Goal: Task Accomplishment & Management: Manage account settings

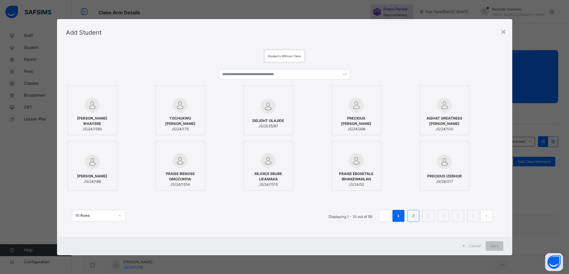
drag, startPoint x: 0, startPoint y: 0, endPoint x: 411, endPoint y: 220, distance: 466.4
click at [411, 220] on li "2" at bounding box center [413, 216] width 12 height 12
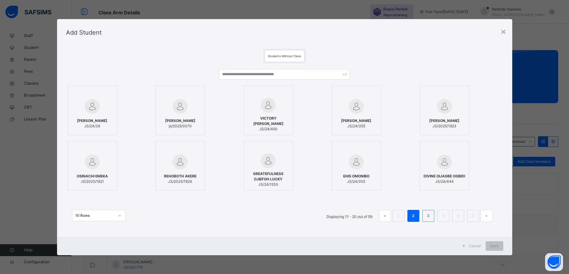
click at [429, 216] on link "3" at bounding box center [428, 216] width 6 height 8
click at [443, 219] on link "4" at bounding box center [443, 216] width 6 height 8
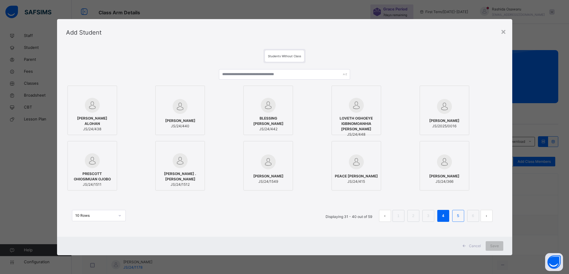
click at [461, 217] on link "5" at bounding box center [458, 216] width 6 height 8
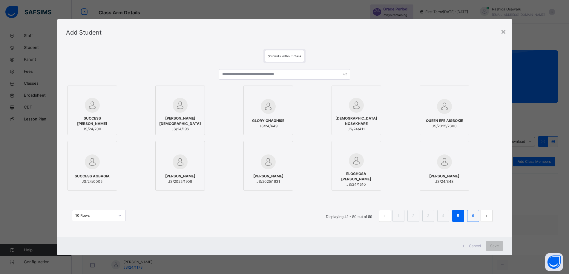
click at [474, 219] on link "6" at bounding box center [473, 216] width 6 height 8
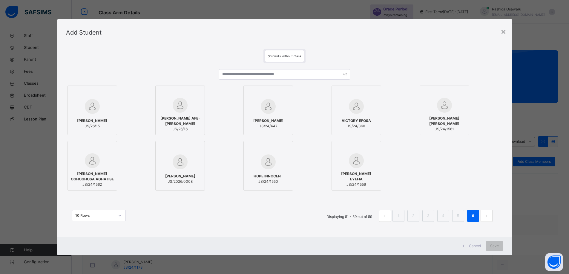
click at [445, 130] on span "JS/24/1561" at bounding box center [444, 129] width 43 height 5
click at [466, 93] on icon at bounding box center [466, 93] width 0 height 0
click at [401, 217] on link "1" at bounding box center [402, 216] width 6 height 8
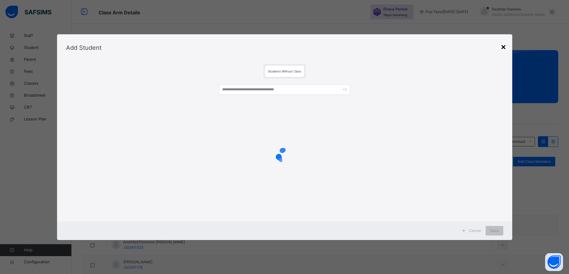
click at [506, 48] on div "×" at bounding box center [503, 46] width 6 height 13
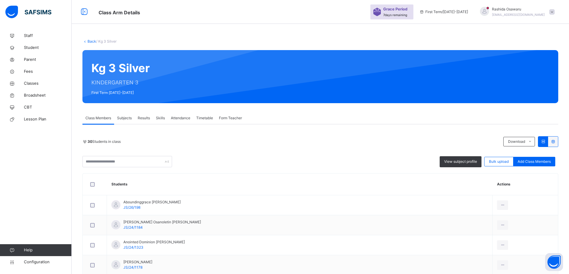
click at [90, 41] on link "Back" at bounding box center [91, 41] width 9 height 4
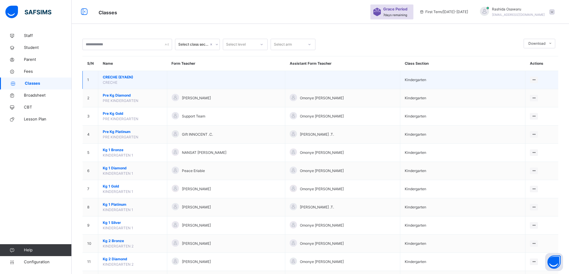
click at [115, 77] on span "CRECHE (EYAEN)" at bounding box center [133, 77] width 60 height 5
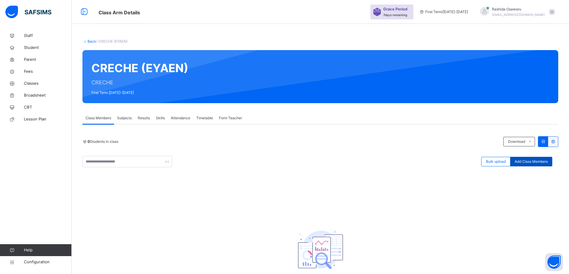
click at [542, 161] on span "Add Class Members" at bounding box center [530, 161] width 33 height 5
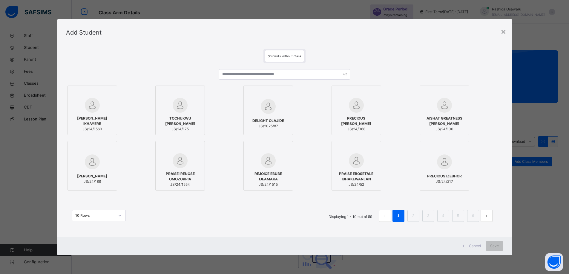
click at [93, 113] on div "NATHANIEL EROMOSELE IKHAYERE JS/24/1560" at bounding box center [92, 124] width 43 height 22
click at [194, 170] on div "PRAISE IRENOSE OMOZOKPIA JS/24/1554" at bounding box center [181, 179] width 43 height 22
click at [279, 122] on span "DELIGHT OLAJIDE" at bounding box center [270, 120] width 32 height 5
click at [499, 247] on span "Save" at bounding box center [498, 246] width 9 height 5
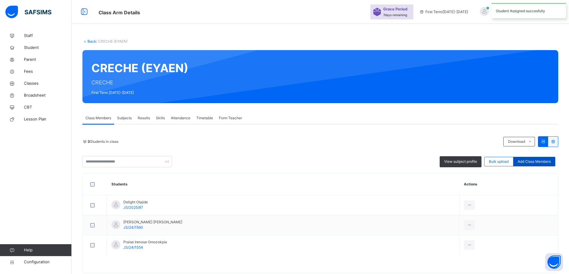
click at [528, 161] on span "Add Class Members" at bounding box center [533, 161] width 33 height 5
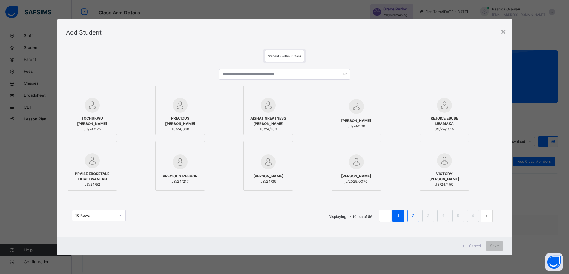
click at [415, 217] on link "2" at bounding box center [413, 216] width 6 height 8
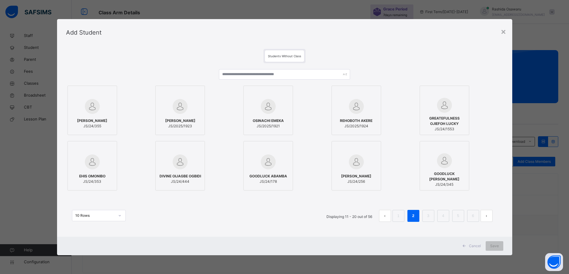
click at [444, 115] on div "GREATEFULNESS OJIEFOH LUCKY JS/24/1553" at bounding box center [444, 124] width 43 height 22
click at [270, 123] on span "OSINACHI EMEKA" at bounding box center [269, 120] width 31 height 5
click at [500, 246] on span "Save" at bounding box center [498, 246] width 9 height 5
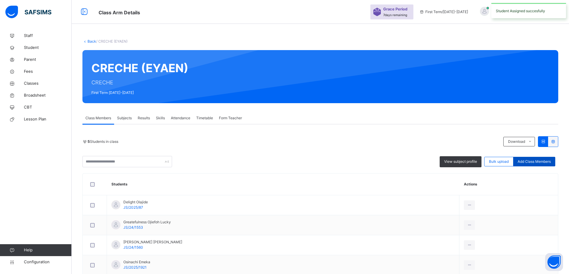
click at [541, 162] on span "Add Class Members" at bounding box center [533, 161] width 33 height 5
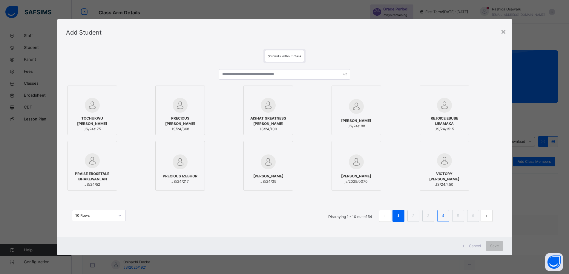
click at [443, 219] on link "4" at bounding box center [443, 216] width 6 height 8
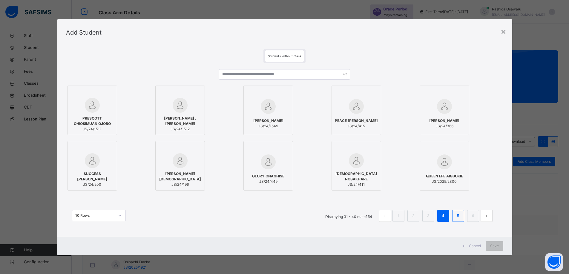
click at [458, 214] on link "5" at bounding box center [458, 216] width 6 height 8
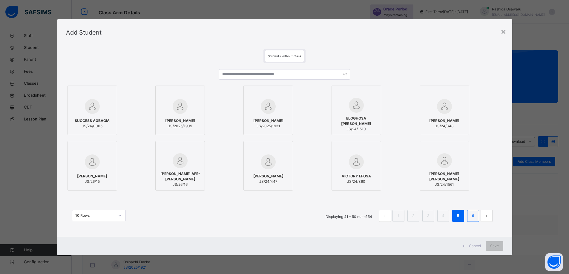
click at [474, 218] on link "6" at bounding box center [473, 216] width 6 height 8
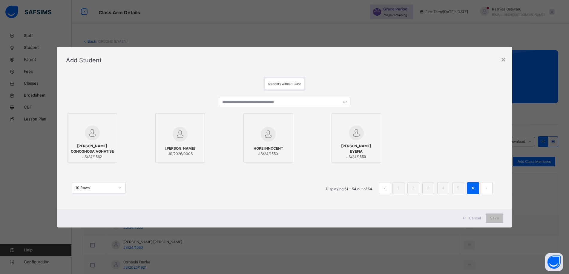
click at [93, 156] on span "JS/24/1562" at bounding box center [92, 156] width 43 height 5
click at [278, 156] on span "JS/24/1550" at bounding box center [270, 153] width 30 height 5
click at [364, 156] on span "JS/24/1559" at bounding box center [358, 156] width 43 height 5
click at [498, 218] on span "Save" at bounding box center [498, 218] width 9 height 5
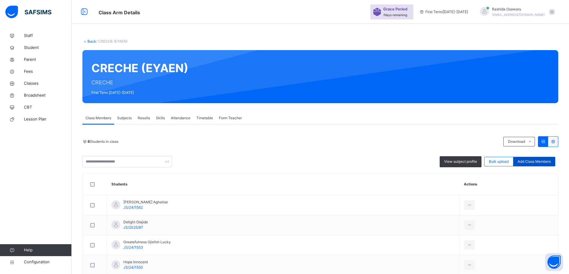
click at [533, 159] on div "Add Class Members" at bounding box center [534, 162] width 42 height 10
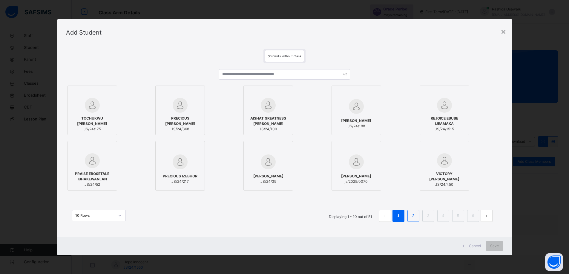
click at [414, 216] on link "2" at bounding box center [413, 216] width 6 height 8
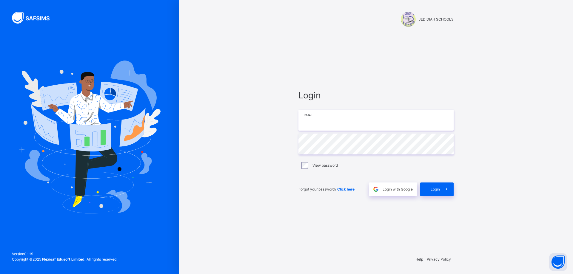
type input "**********"
drag, startPoint x: 521, startPoint y: 90, endPoint x: 441, endPoint y: 126, distance: 87.3
drag, startPoint x: 441, startPoint y: 126, endPoint x: 207, endPoint y: 189, distance: 242.7
click at [207, 189] on div "**********" at bounding box center [376, 137] width 394 height 274
click at [434, 188] on span "Login" at bounding box center [435, 189] width 9 height 5
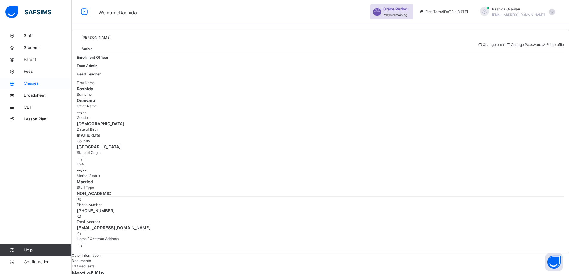
click at [35, 81] on span "Classes" at bounding box center [48, 84] width 48 height 6
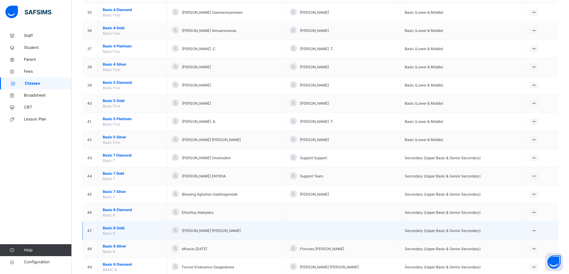
scroll to position [717, 0]
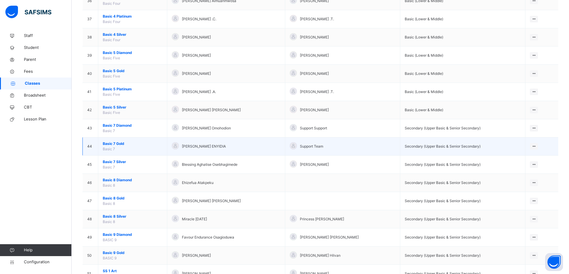
click at [125, 145] on span "Basic 7 Gold" at bounding box center [133, 143] width 60 height 5
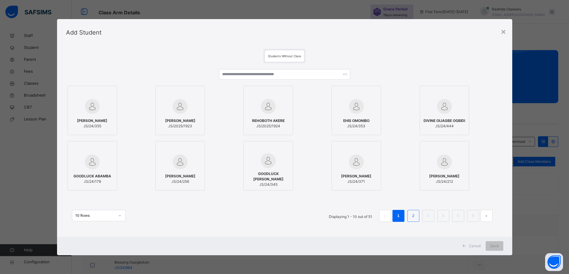
click at [414, 218] on link "2" at bounding box center [413, 216] width 6 height 8
click at [426, 219] on li "3" at bounding box center [428, 216] width 12 height 12
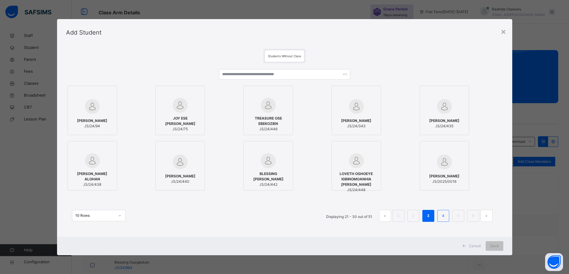
click at [446, 217] on link "4" at bounding box center [443, 216] width 6 height 8
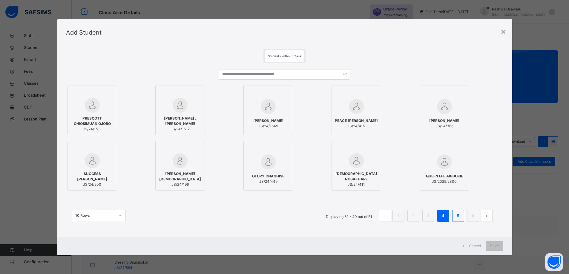
click at [460, 219] on link "5" at bounding box center [458, 216] width 6 height 8
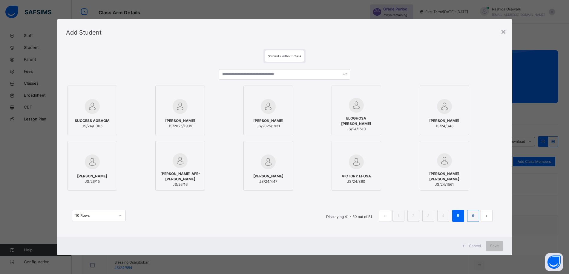
click at [474, 217] on link "6" at bounding box center [473, 216] width 6 height 8
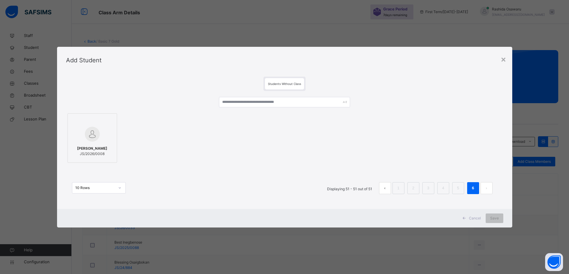
click at [92, 153] on span "JS/2026/0008" at bounding box center [92, 153] width 30 height 5
click at [489, 215] on div "Cancel" at bounding box center [476, 219] width 27 height 10
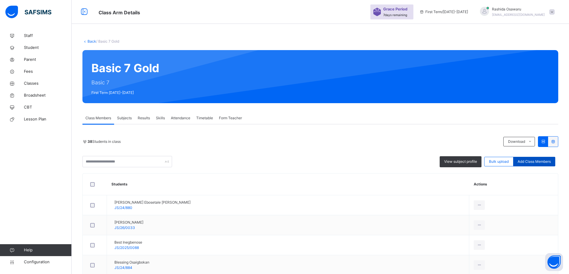
click at [539, 164] on span "Add Class Members" at bounding box center [533, 161] width 33 height 5
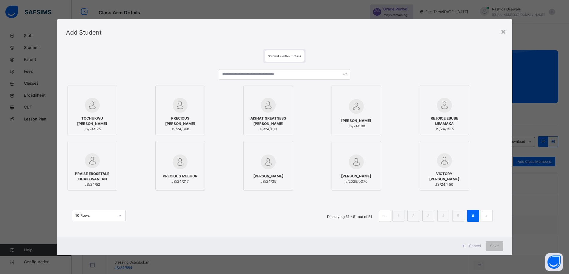
click at [263, 126] on span "AISHAT GREATNESS ABDULAZEEZ" at bounding box center [268, 121] width 43 height 11
click at [499, 245] on span "Save" at bounding box center [498, 246] width 9 height 5
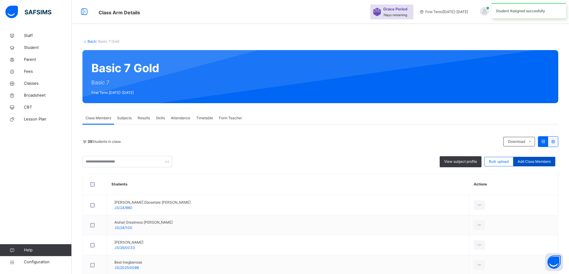
click at [537, 161] on span "Add Class Members" at bounding box center [533, 161] width 33 height 5
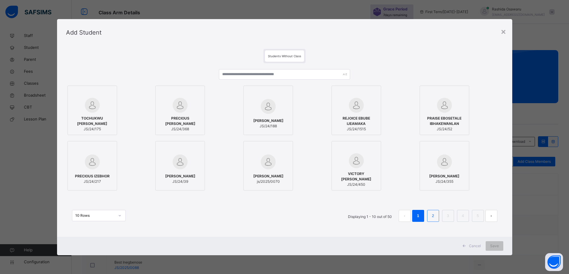
click at [436, 215] on link "2" at bounding box center [433, 216] width 6 height 8
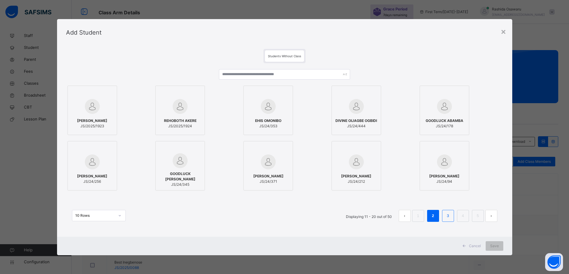
click at [451, 216] on link "3" at bounding box center [448, 216] width 6 height 8
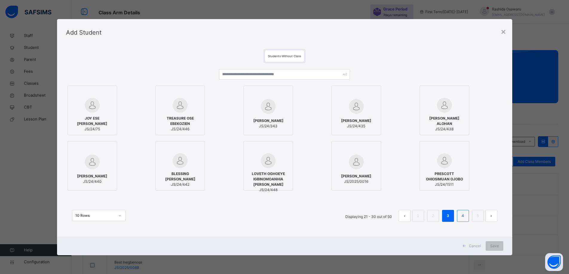
click at [465, 218] on link "4" at bounding box center [463, 216] width 6 height 8
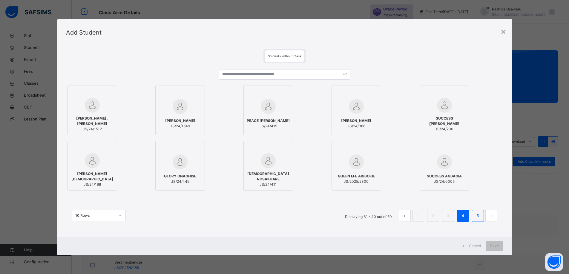
click at [480, 219] on link "5" at bounding box center [478, 216] width 6 height 8
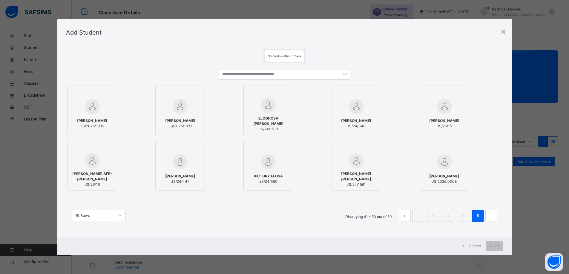
click at [453, 184] on span "JS/2026/0008" at bounding box center [444, 181] width 30 height 5
click at [499, 247] on span "Save" at bounding box center [498, 246] width 9 height 5
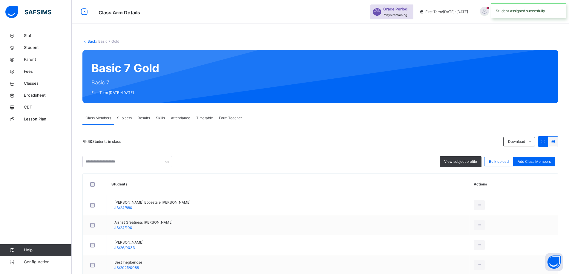
click at [93, 42] on link "Back" at bounding box center [91, 41] width 9 height 4
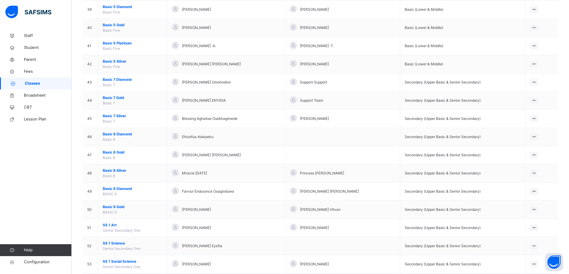
scroll to position [886, 0]
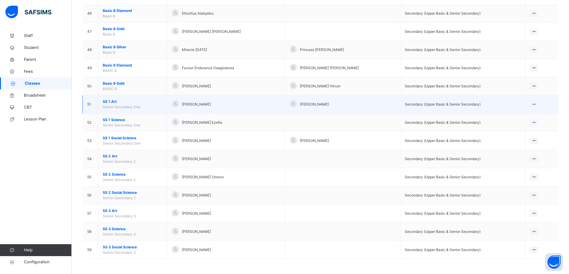
click at [114, 103] on span "SS 1 Art" at bounding box center [133, 101] width 60 height 5
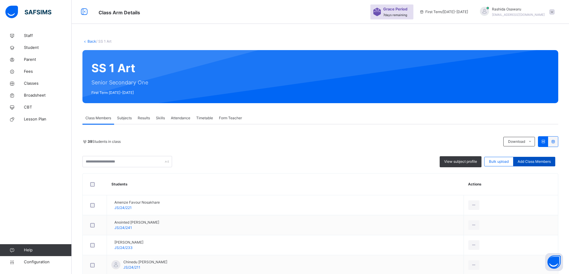
click at [534, 162] on span "Add Class Members" at bounding box center [533, 161] width 33 height 5
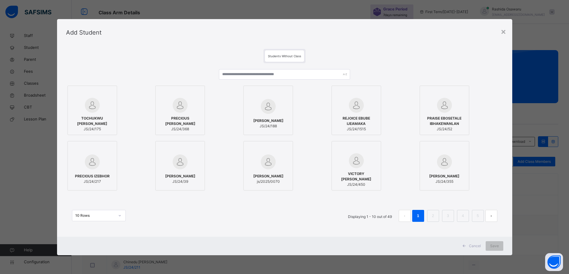
click at [103, 171] on div "PRECIOUS IZEBHOR JS/24/217" at bounding box center [92, 179] width 43 height 17
click at [188, 116] on span "PRECIOUS ITOHAN OKON" at bounding box center [181, 121] width 43 height 11
click at [498, 246] on span "Save" at bounding box center [498, 246] width 9 height 5
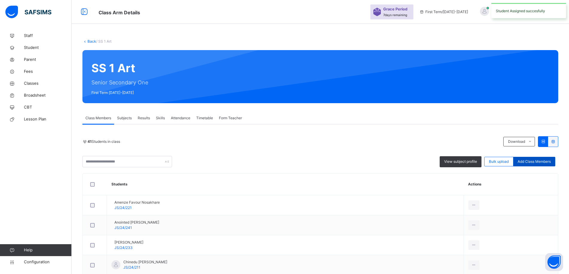
click at [542, 163] on span "Add Class Members" at bounding box center [533, 161] width 33 height 5
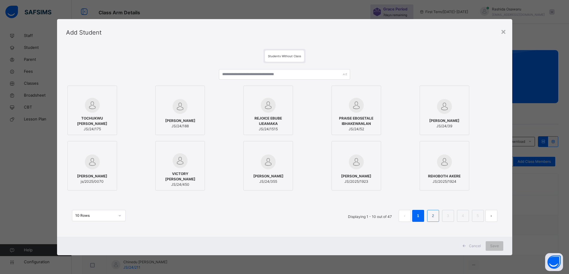
click at [436, 216] on link "2" at bounding box center [433, 216] width 6 height 8
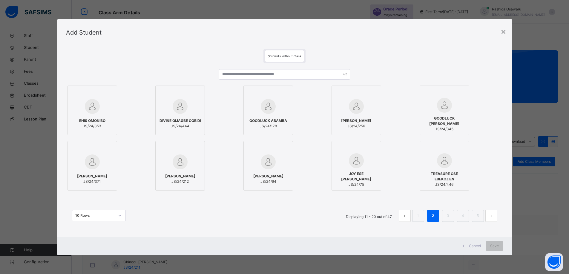
click at [179, 174] on span "SEDIC ABUBAKAR USMAN" at bounding box center [180, 176] width 30 height 5
click at [100, 120] on span "EHIS OMONIBO" at bounding box center [92, 120] width 26 height 5
click at [359, 114] on div at bounding box center [358, 106] width 43 height 17
click at [449, 121] on span "GOODLUCK HILLARY" at bounding box center [447, 121] width 43 height 11
click at [499, 246] on span "Save" at bounding box center [498, 246] width 9 height 5
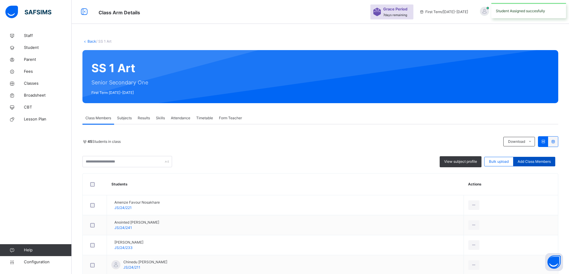
click at [535, 162] on span "Add Class Members" at bounding box center [533, 161] width 33 height 5
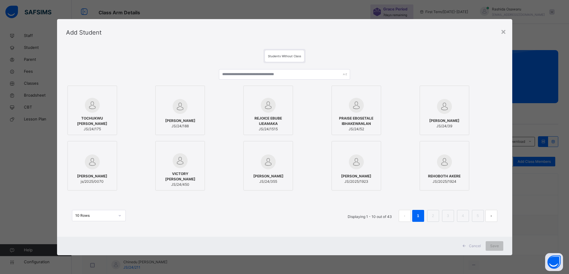
click at [450, 217] on link "3" at bounding box center [448, 216] width 6 height 8
click at [450, 217] on div "TOCHUKWU ISAAC ONWE JS/24/175 EMMANUEL OSAWEMENGIE OSAMWONYI JS/24/188 REJOICE …" at bounding box center [284, 148] width 437 height 171
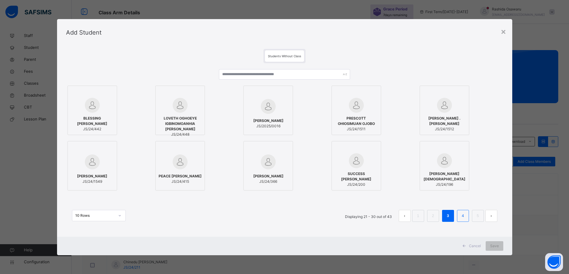
click at [463, 219] on link "4" at bounding box center [463, 216] width 6 height 8
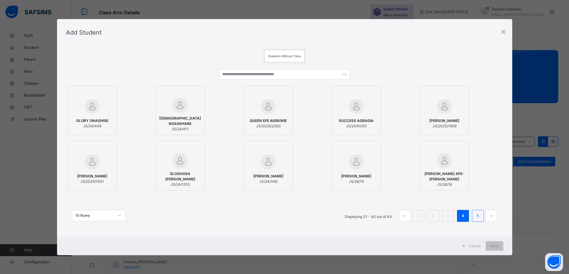
click at [477, 219] on link "5" at bounding box center [478, 216] width 6 height 8
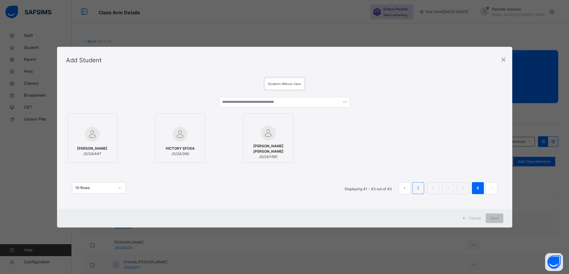
click at [420, 190] on link "1" at bounding box center [418, 189] width 6 height 8
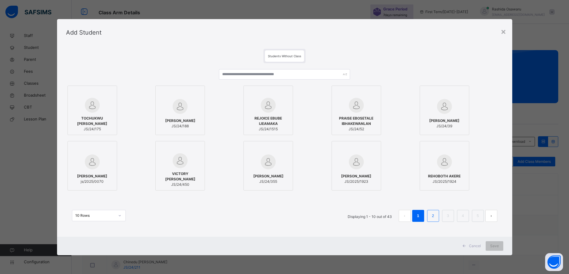
click at [433, 215] on link "2" at bounding box center [433, 216] width 6 height 8
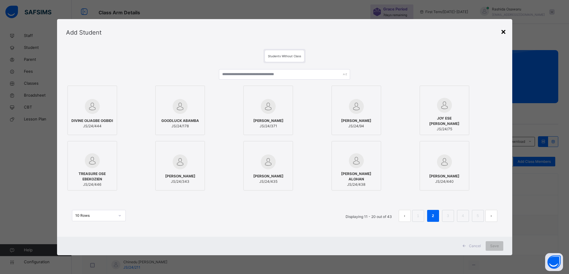
click at [506, 28] on div "×" at bounding box center [503, 31] width 6 height 13
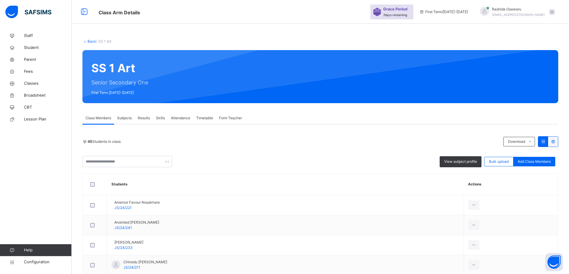
click at [88, 40] on link "Back" at bounding box center [91, 41] width 9 height 4
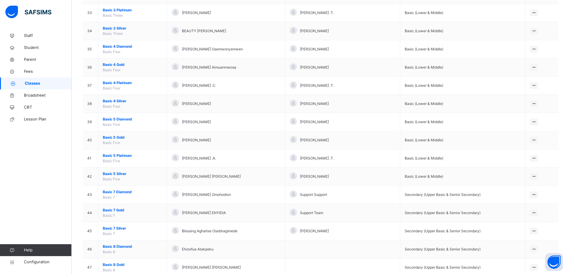
scroll to position [657, 0]
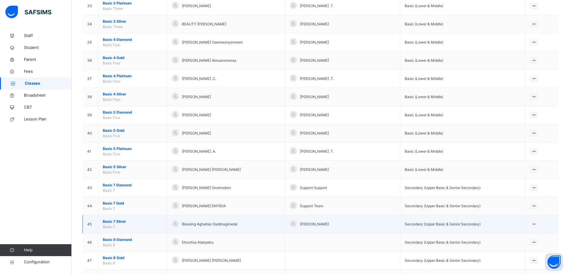
click at [118, 223] on span "Basic 7 Silver" at bounding box center [133, 221] width 60 height 5
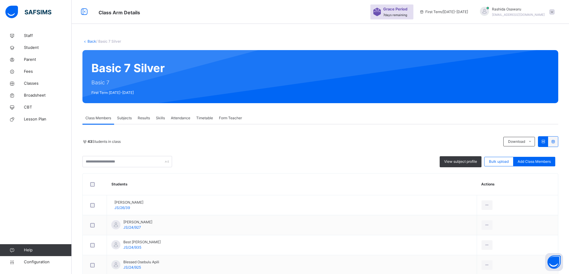
click at [91, 41] on link "Back" at bounding box center [91, 41] width 9 height 4
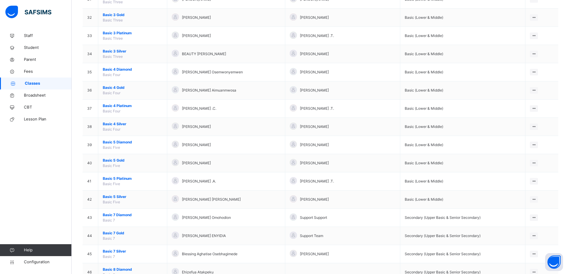
scroll to position [746, 0]
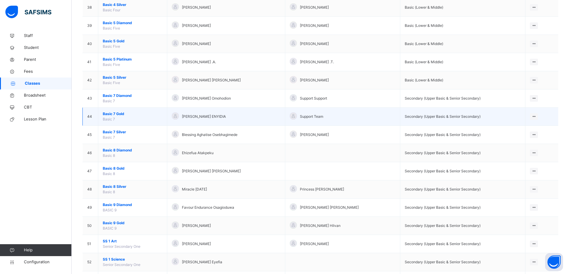
click at [120, 114] on span "Basic 7 Gold" at bounding box center [133, 113] width 60 height 5
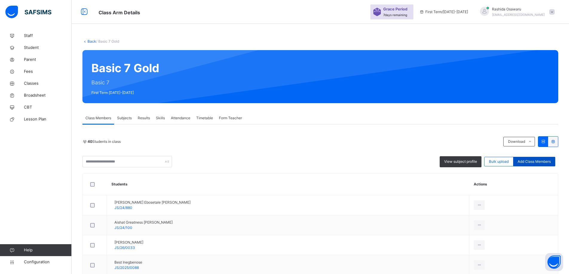
click at [540, 163] on span "Add Class Members" at bounding box center [533, 161] width 33 height 5
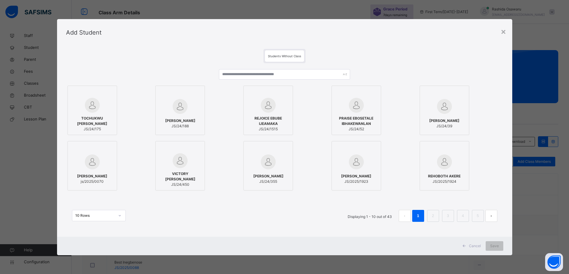
click at [453, 124] on span "JS/24/39" at bounding box center [444, 126] width 30 height 5
click at [500, 242] on div "Save" at bounding box center [498, 247] width 18 height 10
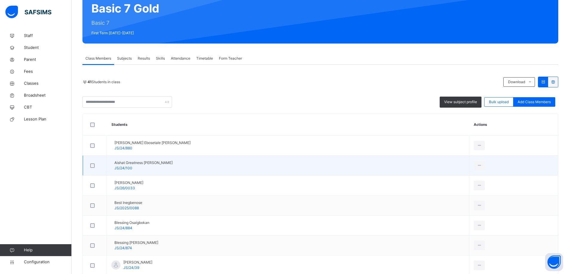
scroll to position [90, 0]
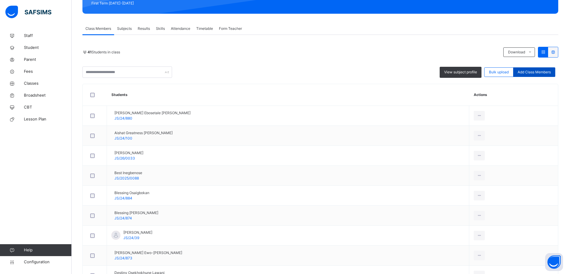
click at [535, 73] on span "Add Class Members" at bounding box center [533, 72] width 33 height 5
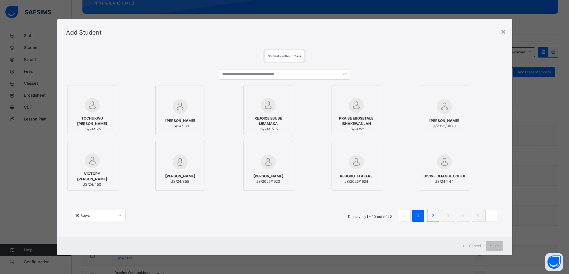
click at [433, 216] on link "2" at bounding box center [433, 216] width 6 height 8
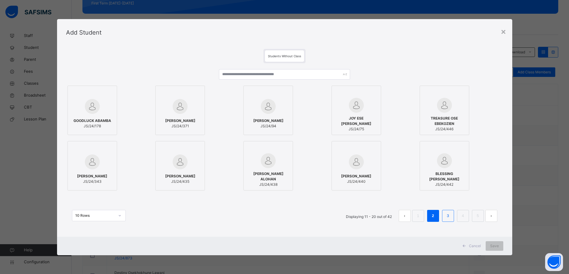
click at [450, 218] on link "3" at bounding box center [448, 216] width 6 height 8
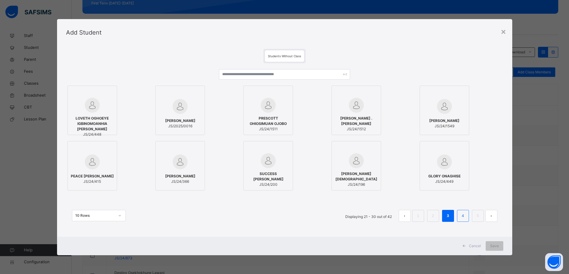
click at [464, 219] on link "4" at bounding box center [463, 216] width 6 height 8
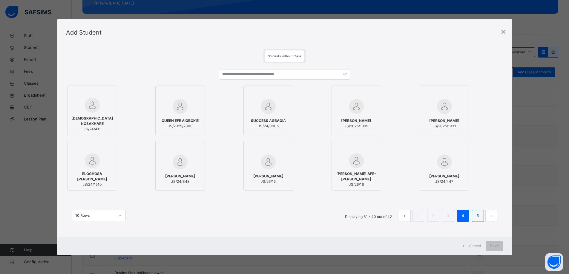
click at [480, 218] on link "5" at bounding box center [478, 216] width 6 height 8
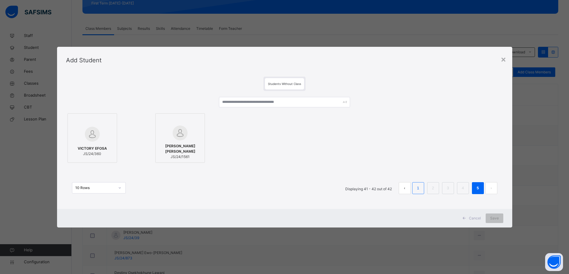
click at [420, 191] on link "1" at bounding box center [418, 189] width 6 height 8
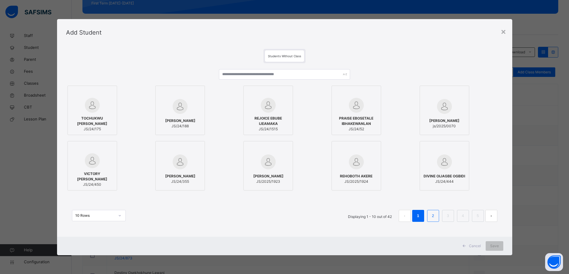
click at [435, 217] on link "2" at bounding box center [433, 216] width 6 height 8
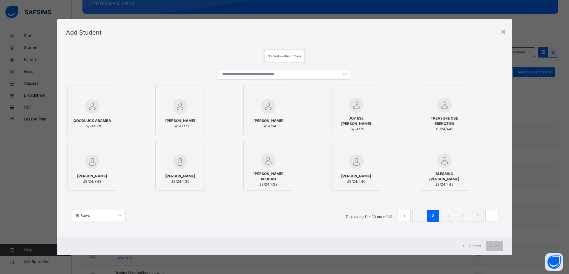
click at [366, 127] on span "JS/24/75" at bounding box center [356, 129] width 43 height 5
click at [500, 247] on span "Save" at bounding box center [498, 246] width 9 height 5
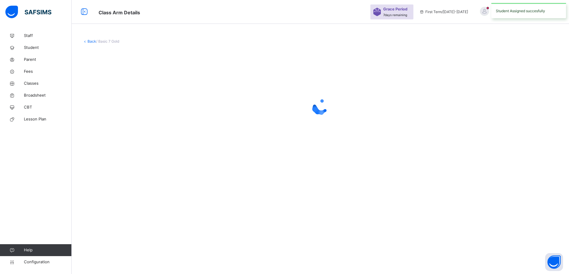
scroll to position [0, 0]
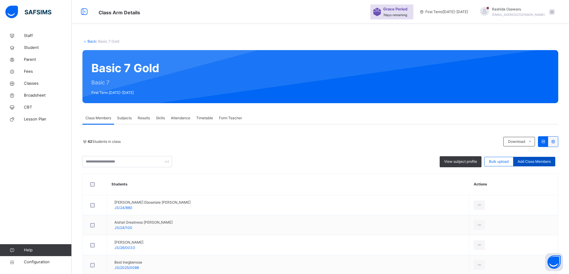
click at [534, 162] on span "Add Class Members" at bounding box center [533, 161] width 33 height 5
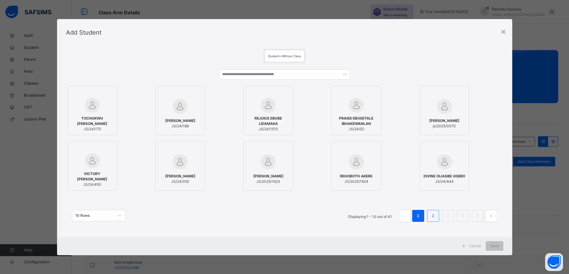
click at [434, 218] on link "2" at bounding box center [433, 216] width 6 height 8
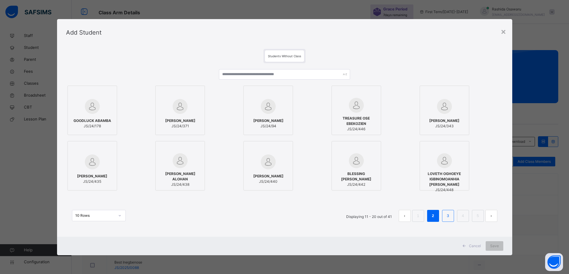
click at [449, 216] on link "3" at bounding box center [448, 216] width 6 height 8
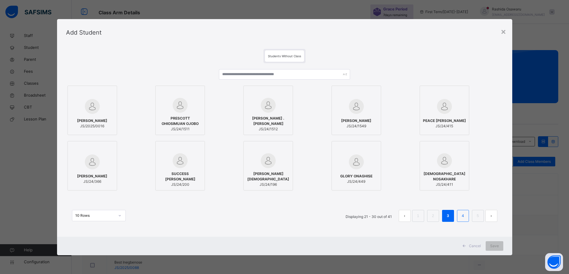
click at [466, 218] on link "4" at bounding box center [463, 216] width 6 height 8
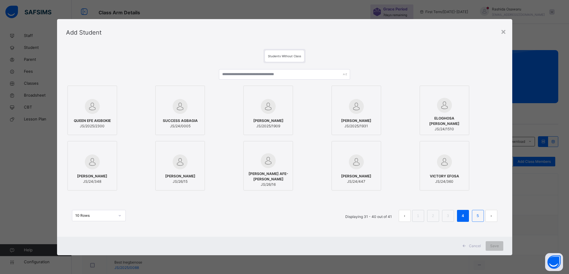
click at [478, 219] on link "5" at bounding box center [478, 216] width 6 height 8
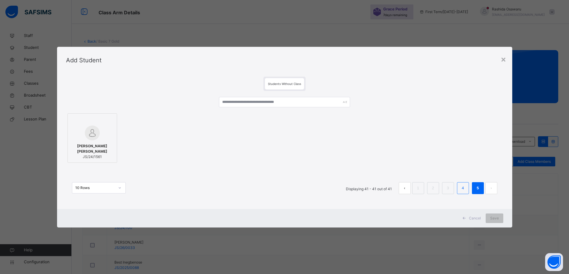
click at [469, 188] on li "4" at bounding box center [463, 188] width 12 height 12
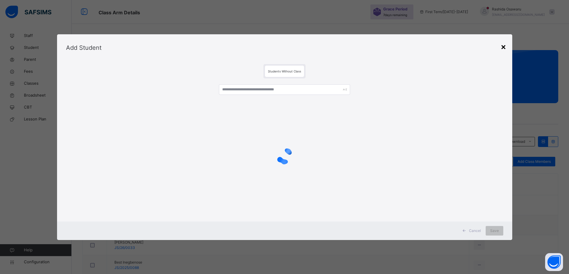
click at [503, 47] on div "×" at bounding box center [503, 46] width 6 height 13
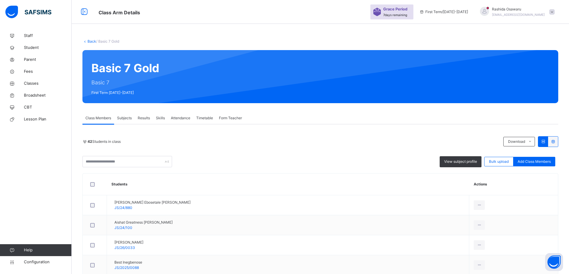
click at [94, 41] on link "Back" at bounding box center [91, 41] width 9 height 4
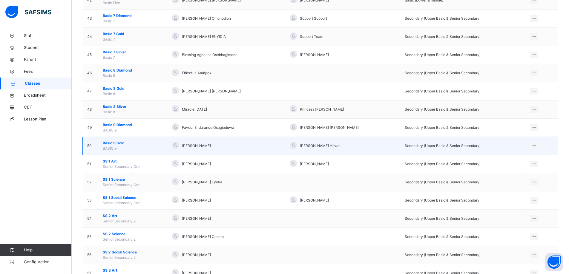
scroll to position [797, 0]
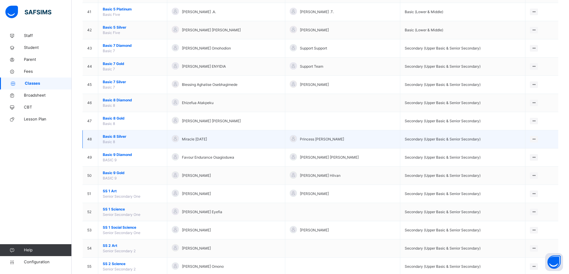
click at [122, 137] on span "Basic 8 Silver" at bounding box center [133, 136] width 60 height 5
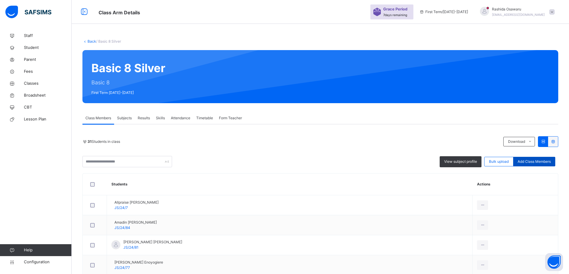
click at [530, 159] on span "Add Class Members" at bounding box center [533, 161] width 33 height 5
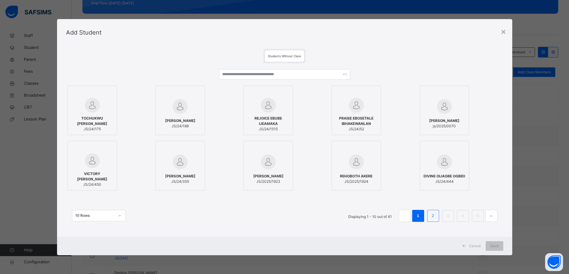
click at [431, 215] on link "2" at bounding box center [433, 216] width 6 height 8
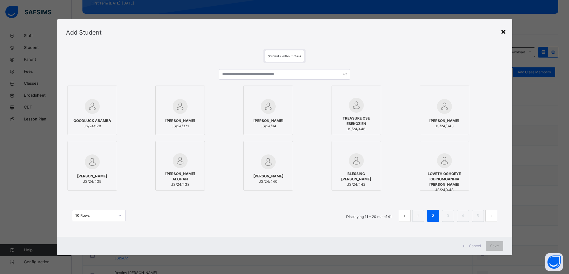
click at [503, 30] on div "×" at bounding box center [503, 31] width 6 height 13
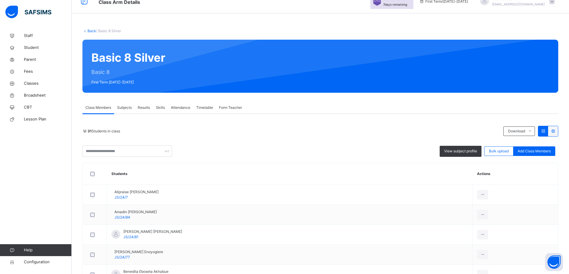
scroll to position [0, 0]
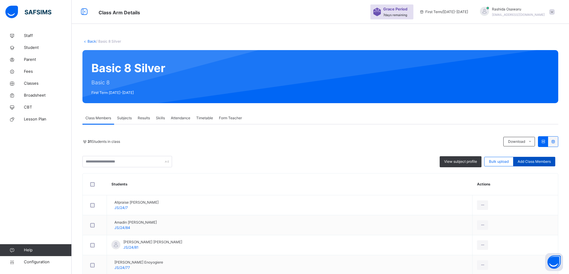
click at [545, 160] on span "Add Class Members" at bounding box center [533, 161] width 33 height 5
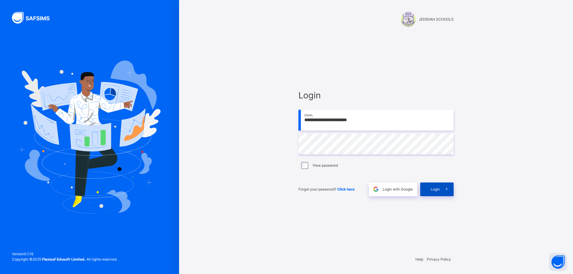
click at [432, 191] on span "Login" at bounding box center [435, 189] width 9 height 5
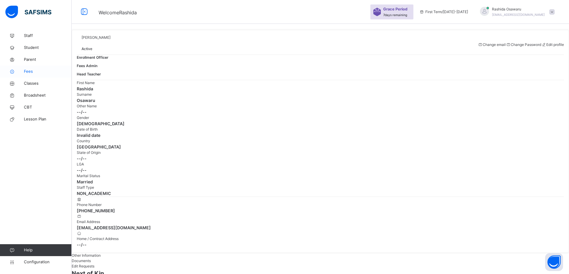
click at [31, 72] on span "Fees" at bounding box center [48, 72] width 48 height 6
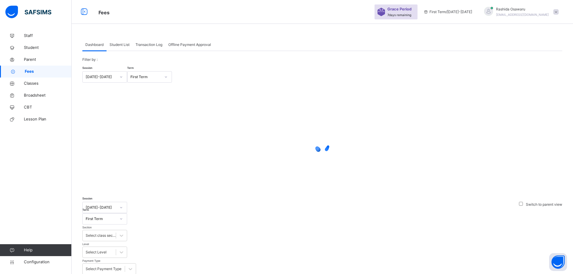
click at [120, 46] on span "Student List" at bounding box center [120, 44] width 20 height 5
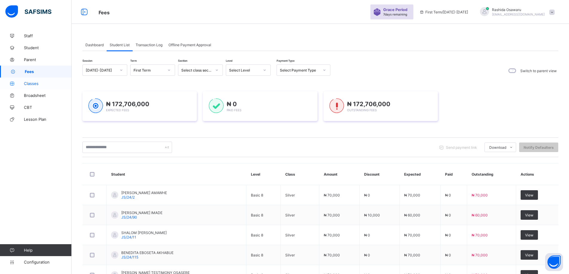
click at [29, 85] on span "Classes" at bounding box center [48, 83] width 48 height 5
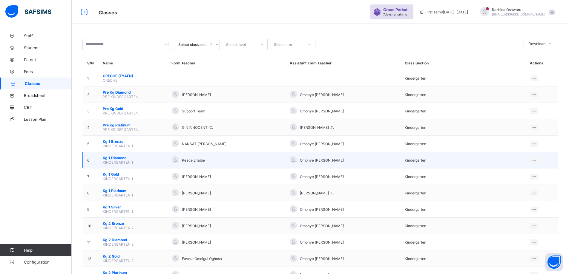
click at [123, 159] on span "Kg 1 Diamond" at bounding box center [133, 158] width 60 height 4
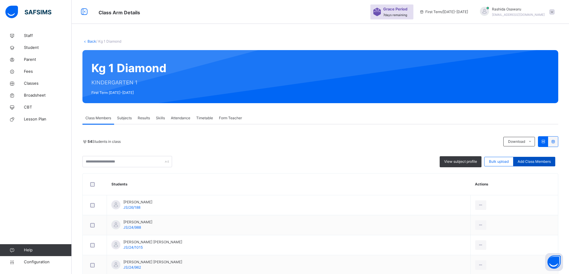
click at [536, 162] on span "Add Class Members" at bounding box center [533, 161] width 33 height 5
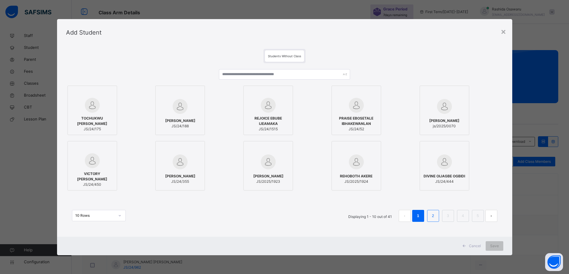
click at [436, 219] on link "2" at bounding box center [433, 216] width 6 height 8
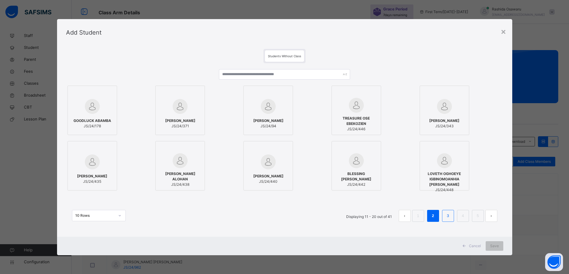
click at [451, 215] on link "3" at bounding box center [448, 216] width 6 height 8
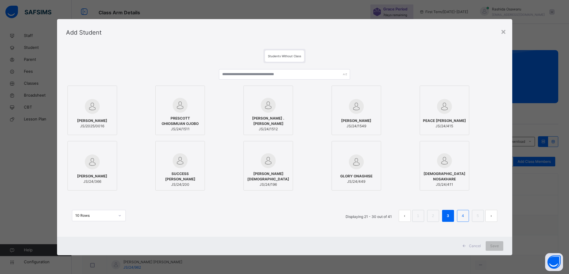
click at [466, 216] on link "4" at bounding box center [463, 216] width 6 height 8
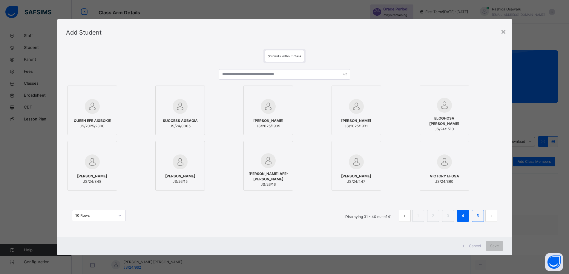
click at [480, 218] on link "5" at bounding box center [478, 216] width 6 height 8
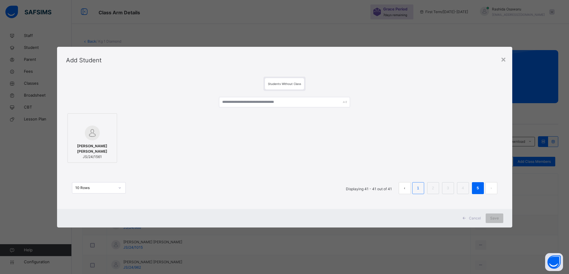
click at [419, 190] on link "1" at bounding box center [418, 189] width 6 height 8
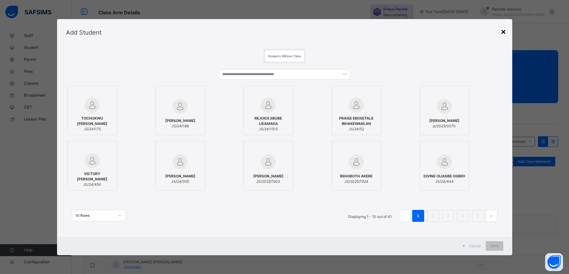
click at [506, 30] on div "×" at bounding box center [503, 31] width 6 height 13
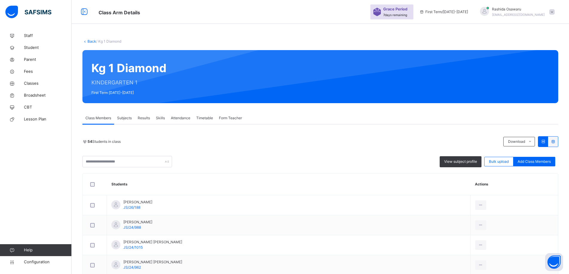
click at [90, 43] on link "Back" at bounding box center [91, 41] width 9 height 4
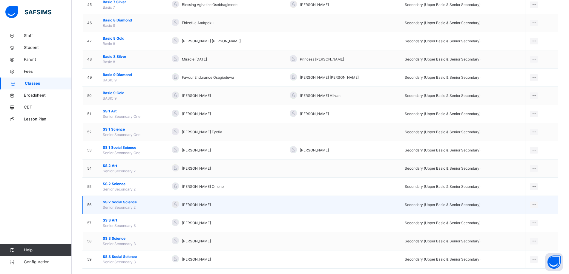
scroll to position [856, 0]
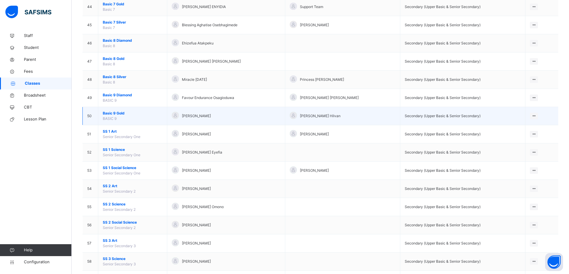
click at [116, 113] on span "Basic 9 Gold" at bounding box center [133, 113] width 60 height 5
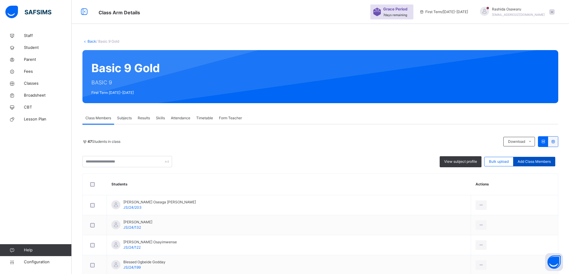
click at [535, 161] on span "Add Class Members" at bounding box center [533, 161] width 33 height 5
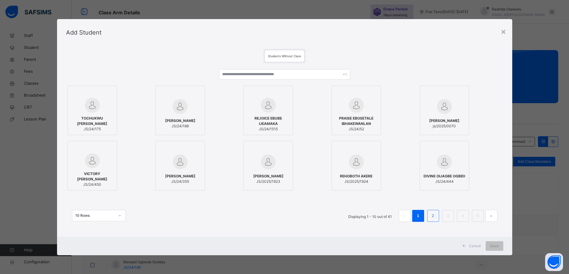
click at [435, 218] on link "2" at bounding box center [433, 216] width 6 height 8
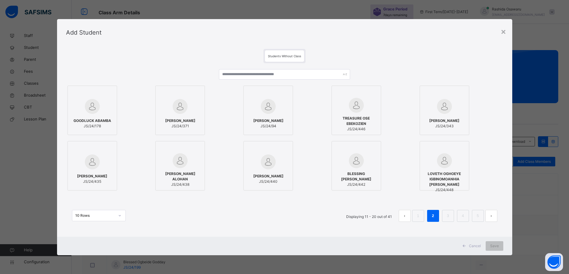
click at [81, 115] on div "GOODLUCK ABAMBA JS/24/178" at bounding box center [92, 123] width 43 height 17
click at [500, 248] on span "Save" at bounding box center [498, 246] width 9 height 5
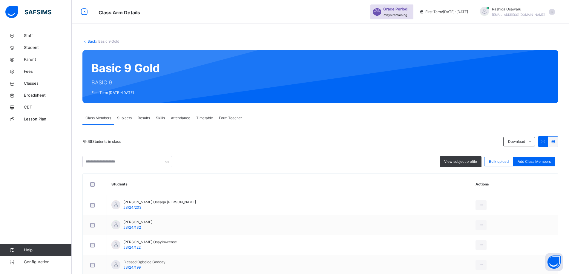
click at [91, 40] on link "Back" at bounding box center [91, 41] width 9 height 4
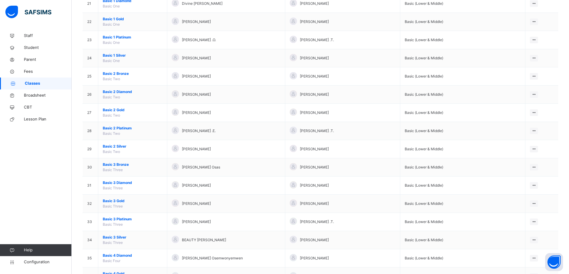
scroll to position [886, 0]
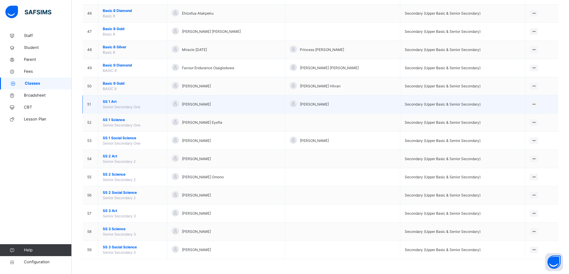
click at [116, 102] on span "SS 1 Art" at bounding box center [133, 101] width 60 height 5
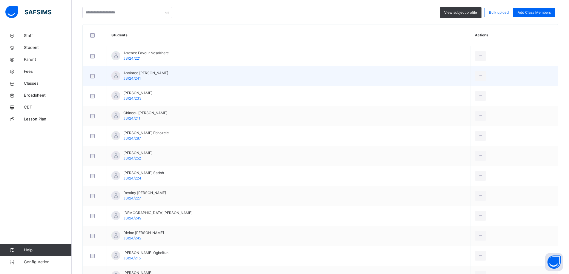
scroll to position [30, 0]
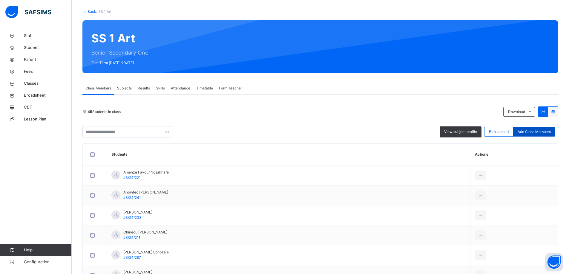
click at [544, 131] on span "Add Class Members" at bounding box center [533, 131] width 33 height 5
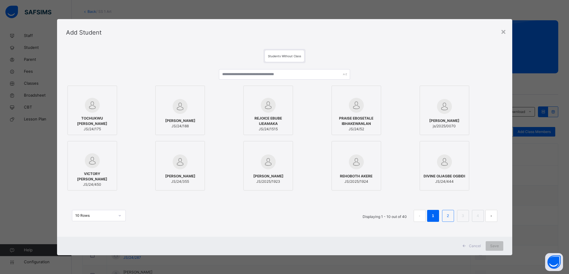
click at [447, 216] on link "2" at bounding box center [448, 216] width 6 height 8
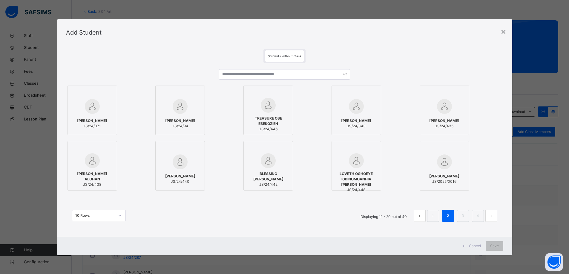
click at [354, 115] on div "EMMANUEL GABRIEL EHIAGWINA JS/24/343" at bounding box center [356, 123] width 43 height 17
click at [497, 246] on span "Save" at bounding box center [498, 246] width 9 height 5
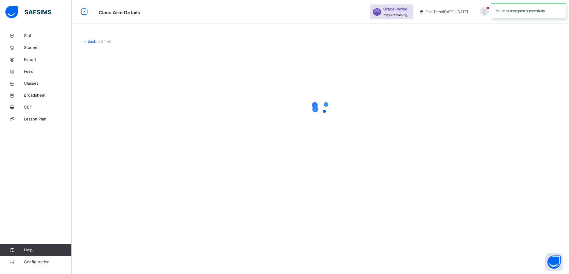
scroll to position [0, 0]
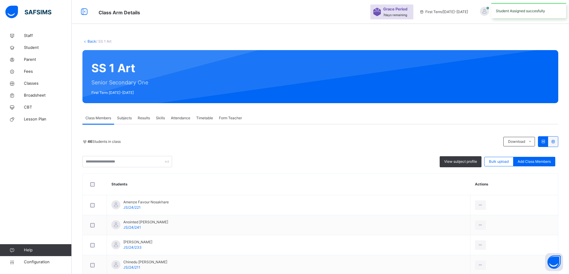
click at [92, 41] on link "Back" at bounding box center [91, 41] width 9 height 4
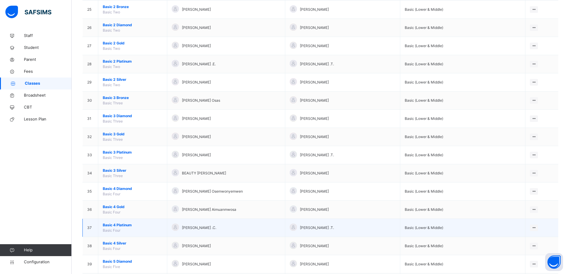
scroll to position [886, 0]
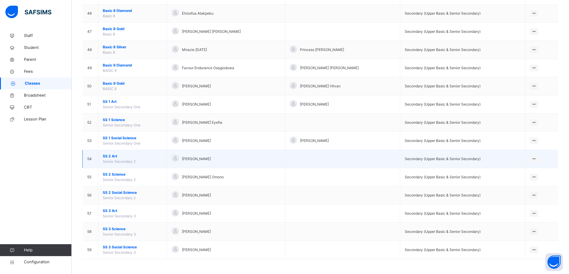
click at [107, 157] on span "SS 2 Art" at bounding box center [133, 156] width 60 height 5
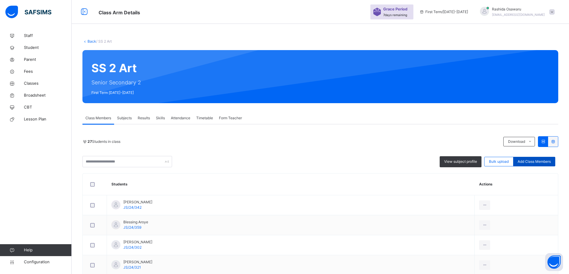
click at [539, 162] on span "Add Class Members" at bounding box center [533, 161] width 33 height 5
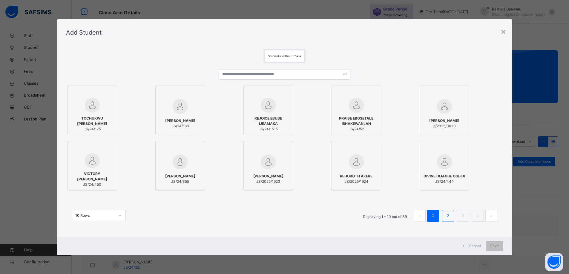
click at [451, 218] on link "2" at bounding box center [448, 216] width 6 height 8
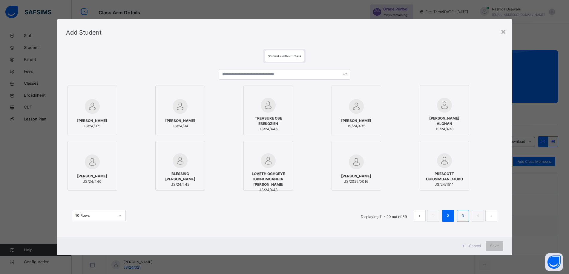
click at [463, 216] on link "3" at bounding box center [463, 216] width 6 height 8
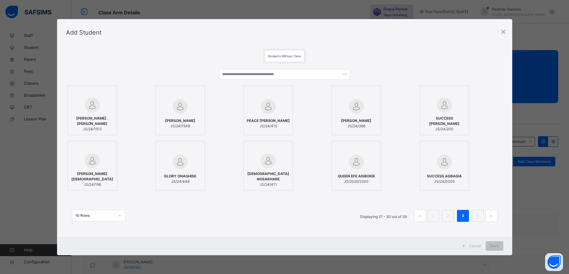
click at [262, 173] on span "GOD’STIME NOSAKHARE" at bounding box center [268, 176] width 43 height 11
click at [499, 247] on span "Save" at bounding box center [498, 246] width 9 height 5
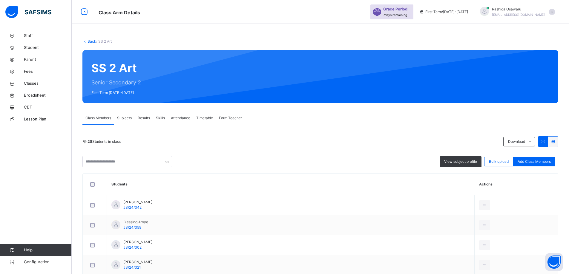
click at [90, 42] on link "Back" at bounding box center [91, 41] width 9 height 4
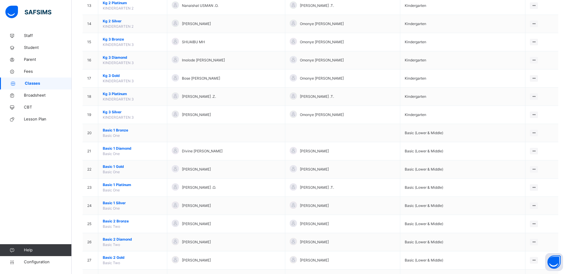
scroll to position [418, 0]
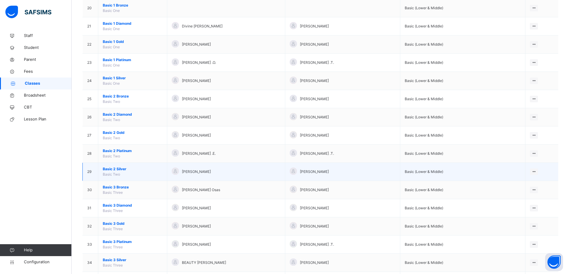
click at [118, 171] on span "Basic 2 Silver" at bounding box center [133, 169] width 60 height 5
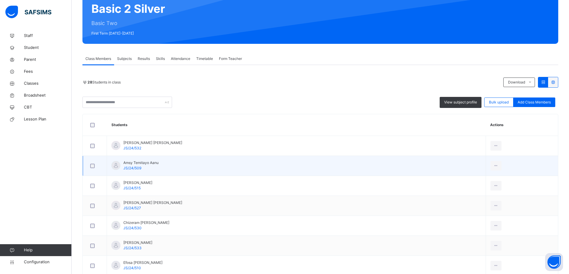
scroll to position [60, 0]
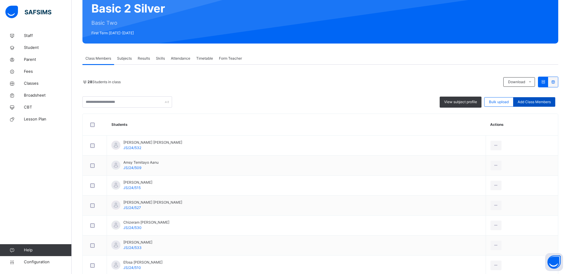
click at [531, 102] on span "Add Class Members" at bounding box center [533, 101] width 33 height 5
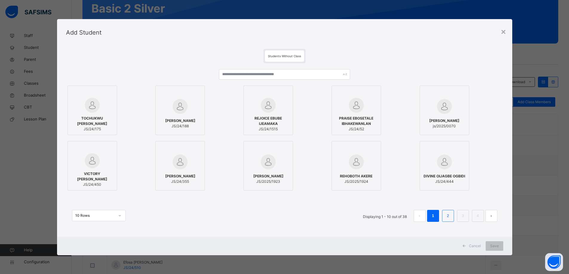
click at [451, 217] on link "2" at bounding box center [448, 216] width 6 height 8
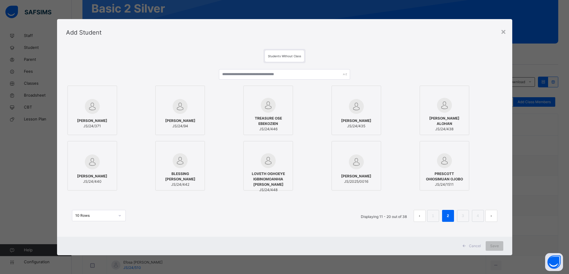
click at [463, 218] on link "3" at bounding box center [463, 216] width 6 height 8
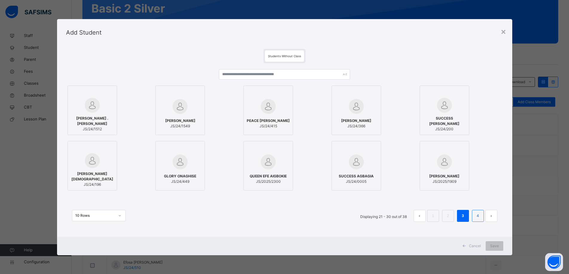
click at [477, 218] on link "4" at bounding box center [478, 216] width 6 height 8
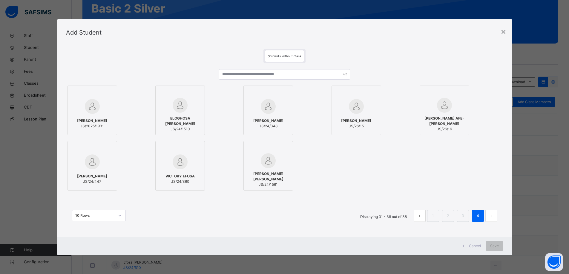
click at [448, 127] on span "JS/26/16" at bounding box center [444, 129] width 43 height 5
click at [498, 245] on span "Save" at bounding box center [498, 246] width 9 height 5
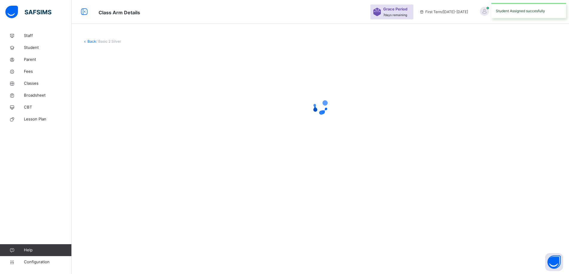
scroll to position [0, 0]
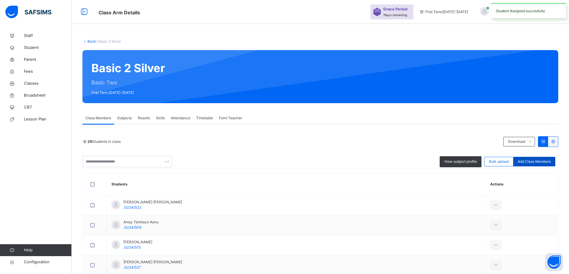
click at [535, 161] on span "Add Class Members" at bounding box center [533, 161] width 33 height 5
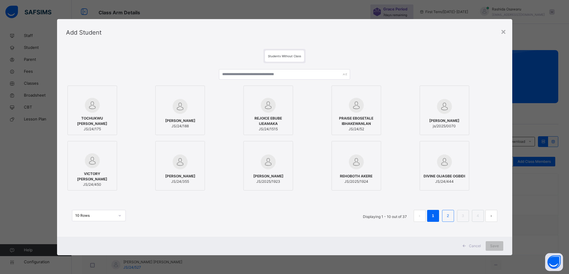
click at [450, 217] on link "2" at bounding box center [448, 216] width 6 height 8
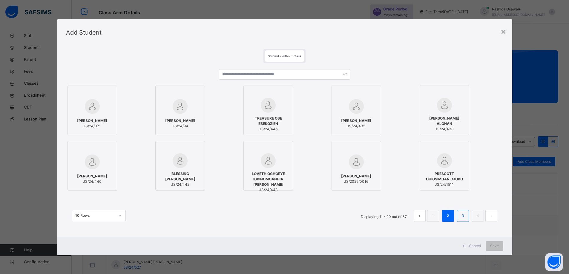
click at [464, 217] on link "3" at bounding box center [463, 216] width 6 height 8
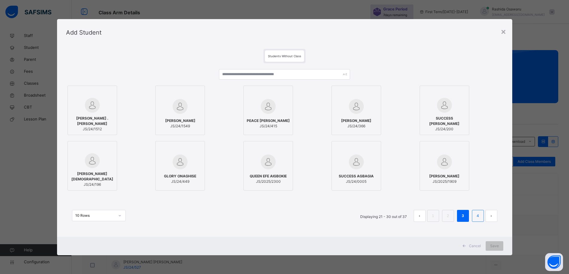
click at [480, 217] on link "4" at bounding box center [478, 216] width 6 height 8
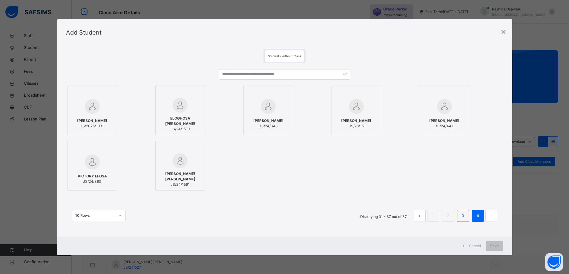
click at [468, 215] on li "3" at bounding box center [463, 216] width 12 height 12
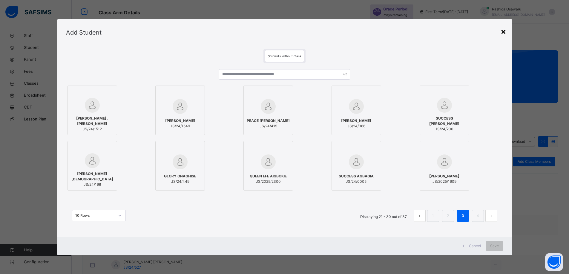
click at [505, 34] on div "×" at bounding box center [503, 31] width 6 height 13
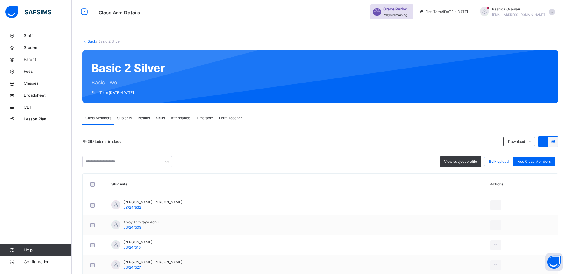
click at [93, 40] on link "Back" at bounding box center [91, 41] width 9 height 4
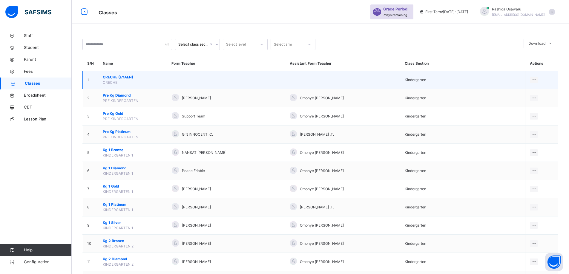
click at [122, 80] on td "CRECHE (EYAEN) CRECHE" at bounding box center [132, 80] width 69 height 18
click at [125, 76] on span "CRECHE (EYAEN)" at bounding box center [133, 77] width 60 height 5
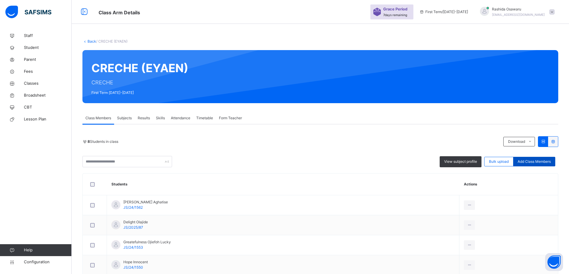
click at [536, 162] on span "Add Class Members" at bounding box center [533, 161] width 33 height 5
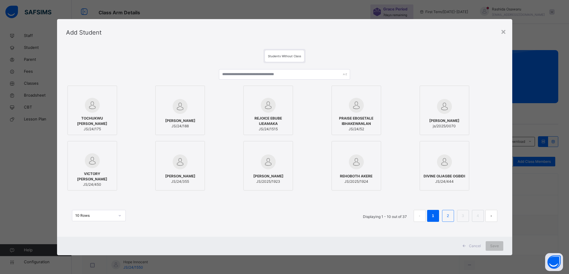
click at [451, 217] on link "2" at bounding box center [448, 216] width 6 height 8
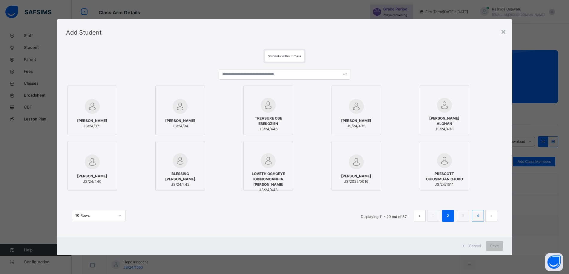
click at [480, 216] on link "4" at bounding box center [478, 216] width 6 height 8
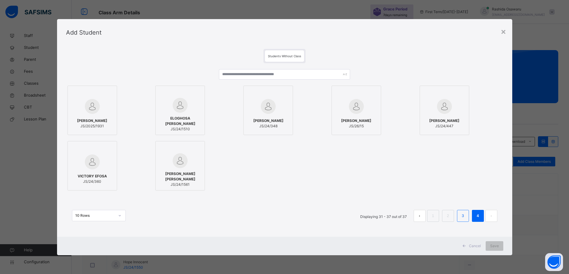
click at [462, 217] on link "3" at bounding box center [463, 216] width 6 height 8
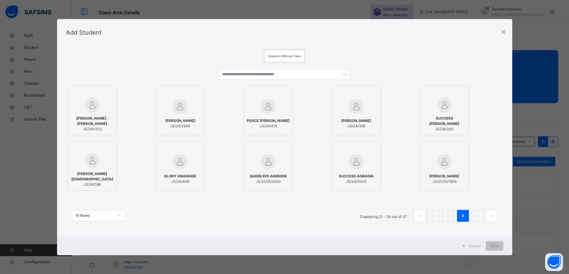
click at [162, 105] on div at bounding box center [180, 106] width 43 height 17
click at [503, 245] on div "Save" at bounding box center [498, 247] width 18 height 10
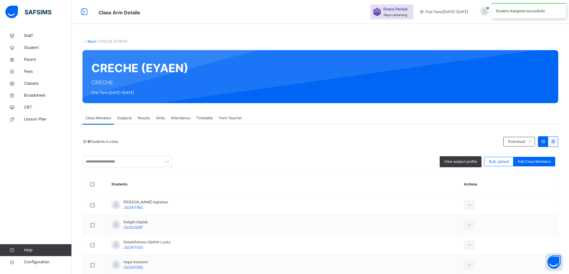
click at [90, 39] on link "Back" at bounding box center [91, 41] width 9 height 4
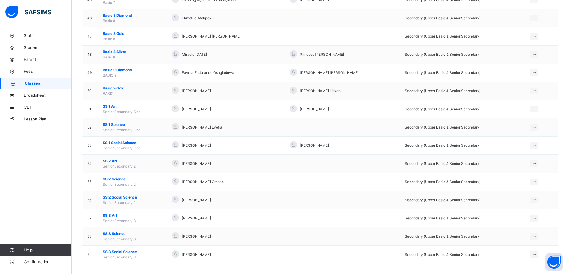
scroll to position [886, 0]
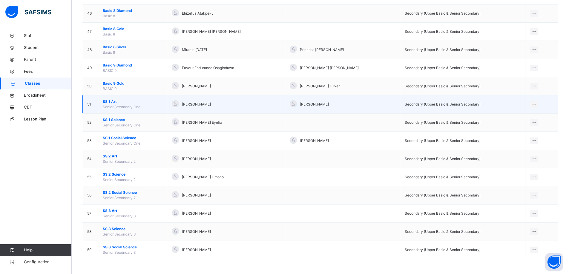
click at [113, 102] on span "SS 1 Art" at bounding box center [133, 101] width 60 height 5
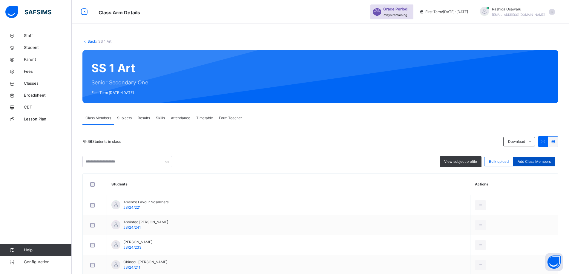
click at [531, 162] on span "Add Class Members" at bounding box center [533, 161] width 33 height 5
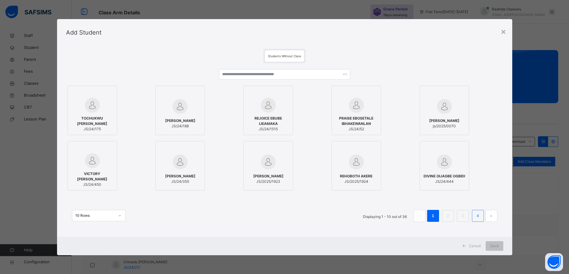
click at [476, 217] on link "4" at bounding box center [478, 216] width 6 height 8
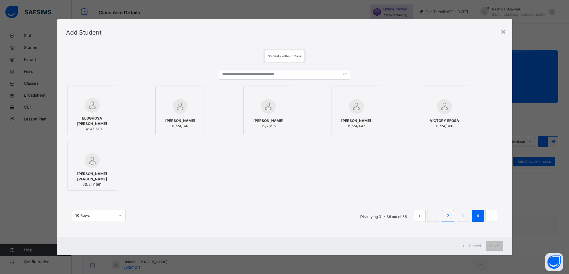
click at [451, 217] on link "2" at bounding box center [448, 216] width 6 height 8
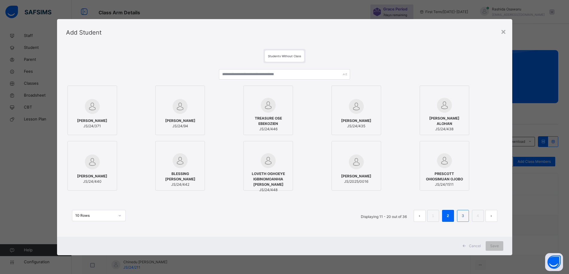
click at [466, 213] on link "3" at bounding box center [463, 216] width 6 height 8
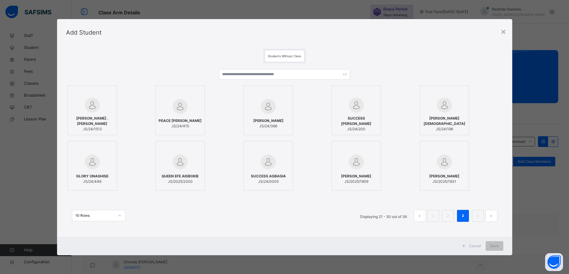
click at [357, 176] on span "EMMANUELLA IBIAM" at bounding box center [356, 176] width 30 height 5
click at [500, 248] on span "Save" at bounding box center [498, 246] width 9 height 5
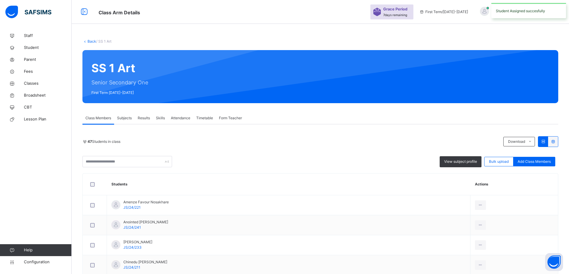
click at [92, 39] on div "Back / SS 1 Art" at bounding box center [320, 41] width 476 height 5
click at [93, 41] on link "Back" at bounding box center [91, 41] width 9 height 4
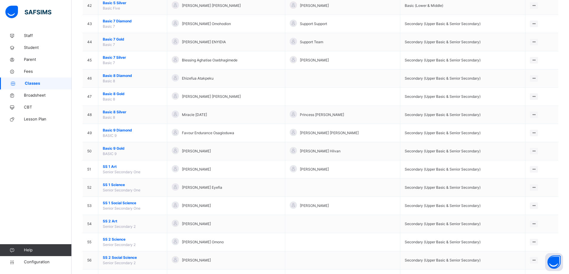
scroll to position [827, 0]
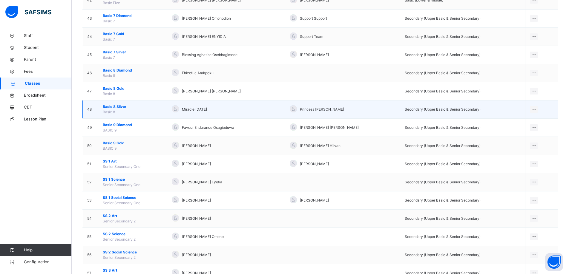
click at [116, 108] on span "Basic 8 Silver" at bounding box center [133, 106] width 60 height 5
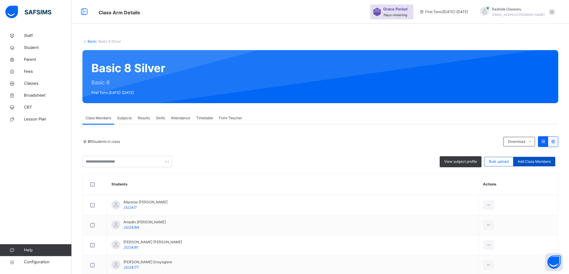
click at [541, 162] on span "Add Class Members" at bounding box center [533, 161] width 33 height 5
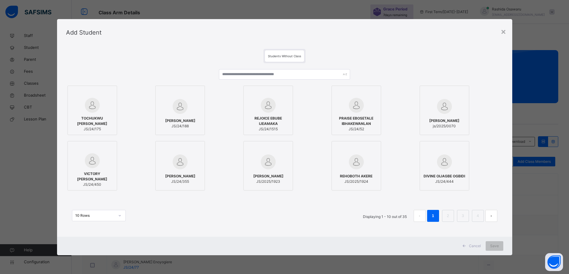
click at [184, 124] on span "EMMANUEL OSAWEMENGIE OSAMWONYI" at bounding box center [180, 120] width 30 height 5
click at [499, 248] on span "Save" at bounding box center [498, 246] width 9 height 5
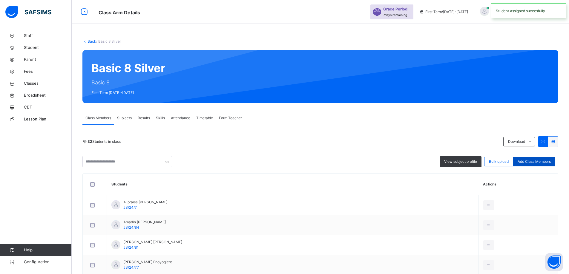
click at [539, 163] on span "Add Class Members" at bounding box center [533, 161] width 33 height 5
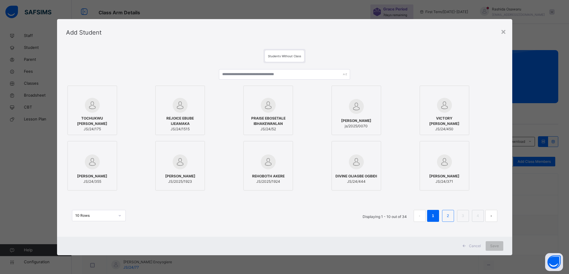
click at [449, 215] on link "2" at bounding box center [448, 216] width 6 height 8
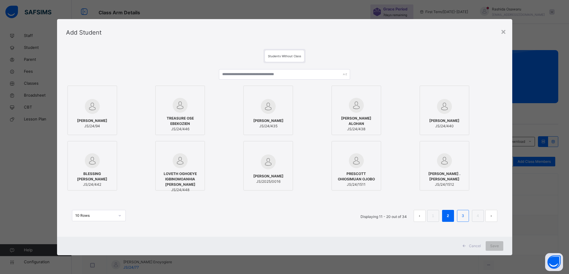
click at [463, 214] on link "3" at bounding box center [463, 216] width 6 height 8
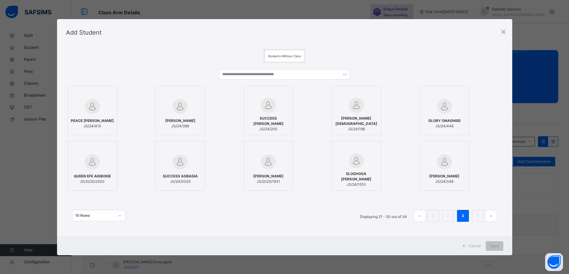
click at [276, 126] on span "SUCCESS ODUWA OTAHEN" at bounding box center [268, 121] width 43 height 11
click at [502, 248] on span "Save" at bounding box center [498, 246] width 9 height 5
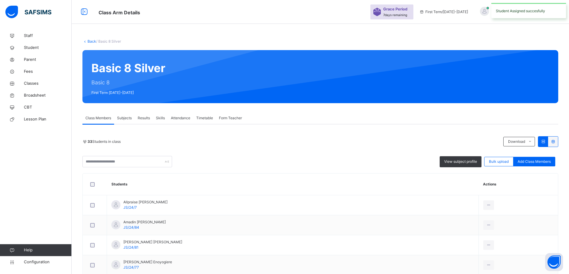
click at [89, 41] on link "Back" at bounding box center [91, 41] width 9 height 4
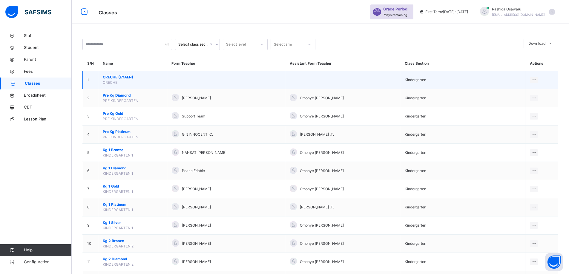
click at [108, 76] on span "CRECHE (EYAEN)" at bounding box center [133, 77] width 60 height 5
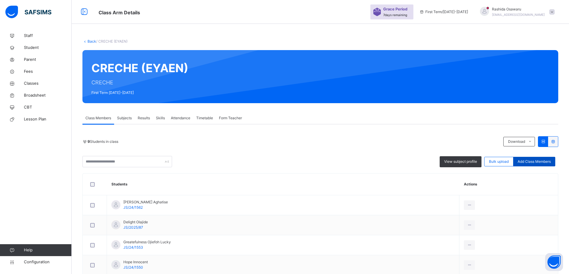
click at [537, 162] on span "Add Class Members" at bounding box center [533, 161] width 33 height 5
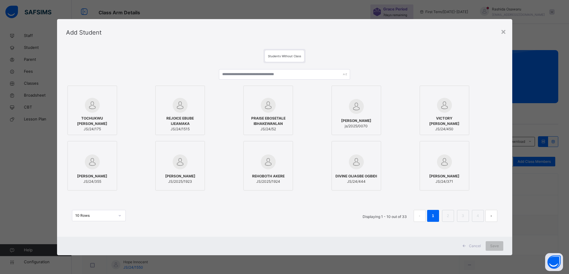
click at [175, 179] on span "DAVID BLESSING OSARUWENSE" at bounding box center [180, 176] width 30 height 5
click at [496, 247] on span "Save" at bounding box center [498, 246] width 9 height 5
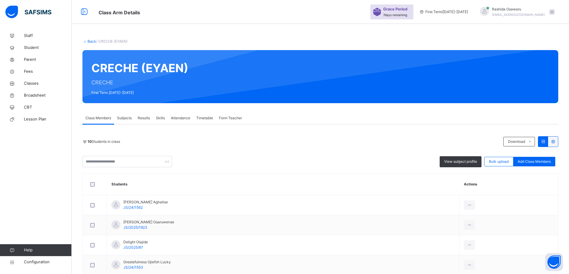
drag, startPoint x: 0, startPoint y: 164, endPoint x: 14, endPoint y: 228, distance: 66.4
drag, startPoint x: 14, startPoint y: 228, endPoint x: 33, endPoint y: 262, distance: 38.0
drag, startPoint x: 33, startPoint y: 262, endPoint x: 285, endPoint y: 158, distance: 272.1
click at [285, 158] on div "View subject profile Bulk upload Add Class Members" at bounding box center [320, 161] width 476 height 11
click at [91, 42] on link "Back" at bounding box center [91, 41] width 9 height 4
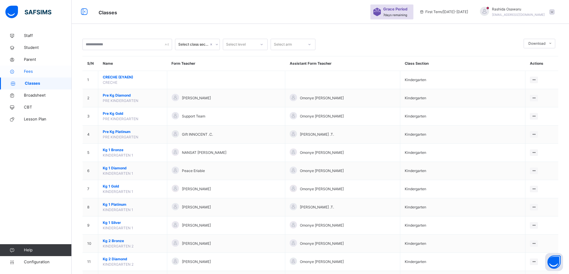
click at [28, 72] on span "Fees" at bounding box center [48, 72] width 48 height 6
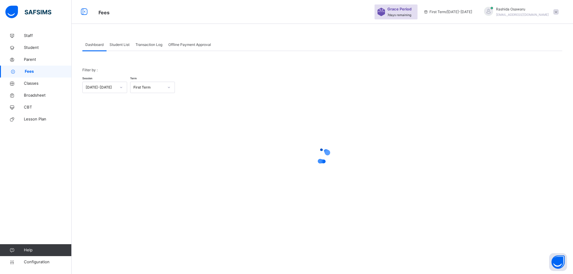
click at [124, 44] on span "Student List" at bounding box center [120, 44] width 20 height 5
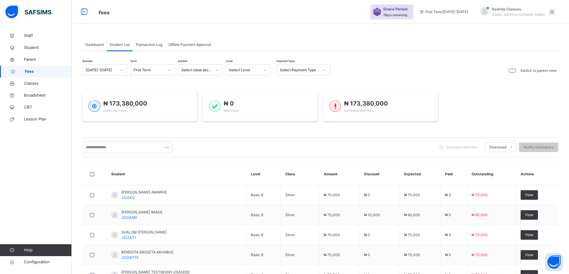
scroll to position [147, 0]
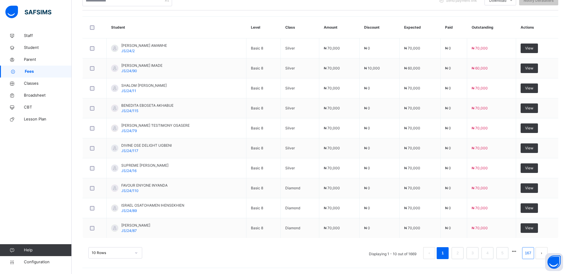
click at [533, 255] on link "167" at bounding box center [528, 254] width 10 height 8
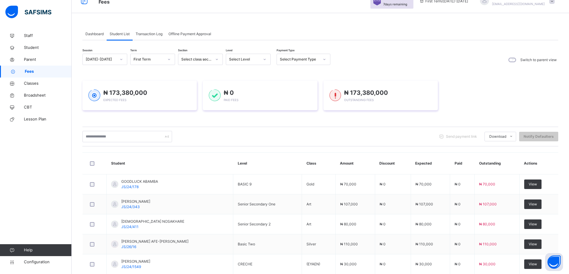
scroll to position [127, 0]
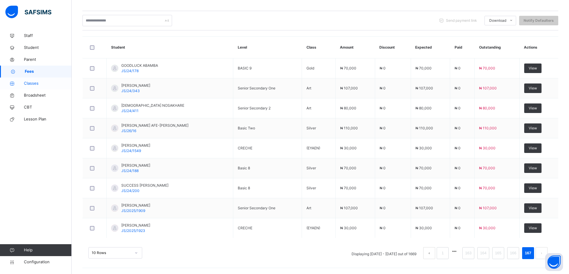
click at [28, 84] on span "Classes" at bounding box center [48, 84] width 48 height 6
click at [30, 83] on span "Classes" at bounding box center [48, 84] width 48 height 6
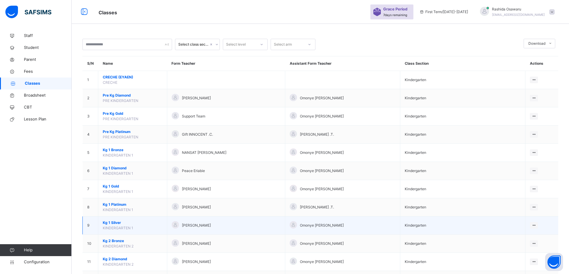
click at [116, 222] on span "Kg 1 Silver" at bounding box center [133, 222] width 60 height 5
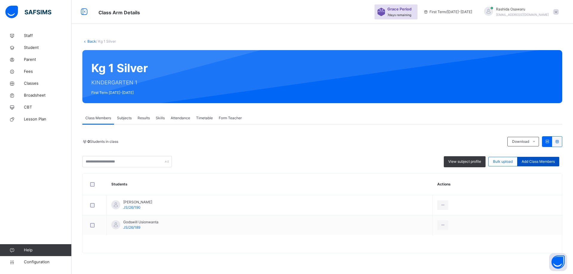
click at [538, 161] on span "Add Class Members" at bounding box center [538, 161] width 33 height 5
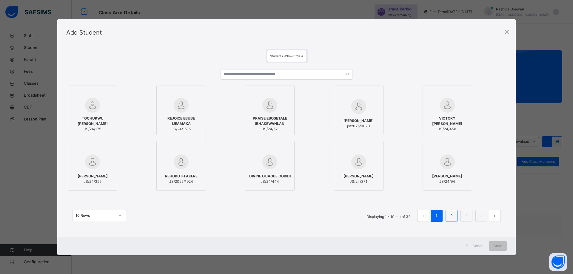
click at [451, 217] on link "2" at bounding box center [452, 216] width 6 height 8
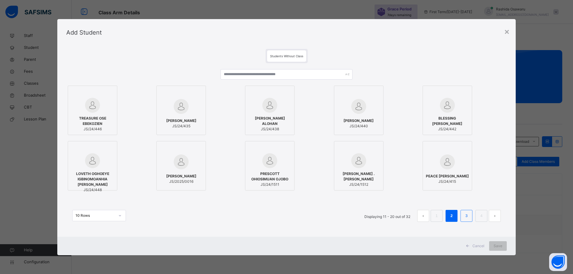
click at [468, 217] on link "3" at bounding box center [467, 216] width 6 height 8
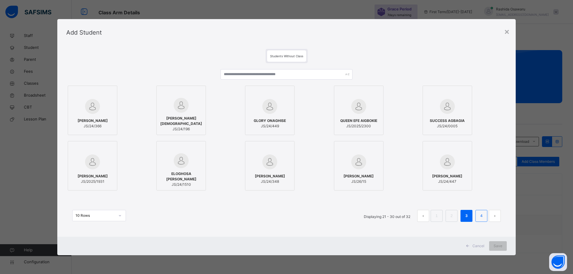
click at [481, 217] on link "4" at bounding box center [482, 216] width 6 height 8
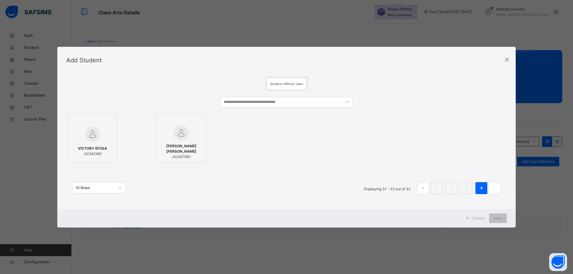
click at [477, 218] on span "Cancel" at bounding box center [479, 218] width 12 height 5
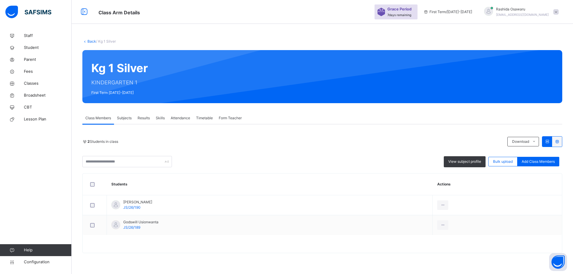
click at [92, 41] on link "Back" at bounding box center [91, 41] width 9 height 4
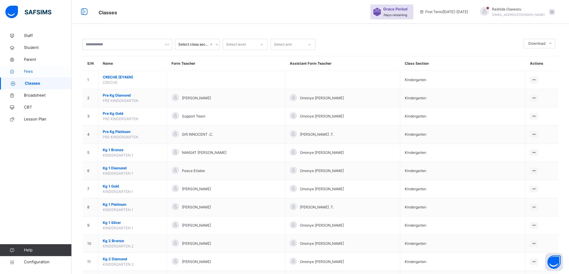
click at [31, 72] on span "Fees" at bounding box center [48, 72] width 48 height 6
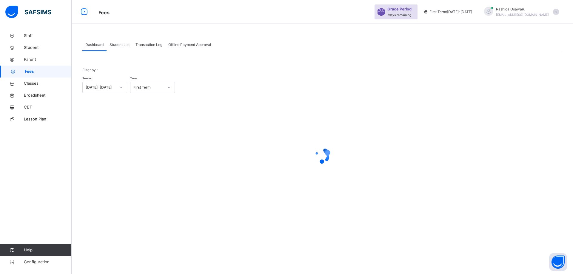
click at [116, 45] on span "Student List" at bounding box center [120, 44] width 20 height 5
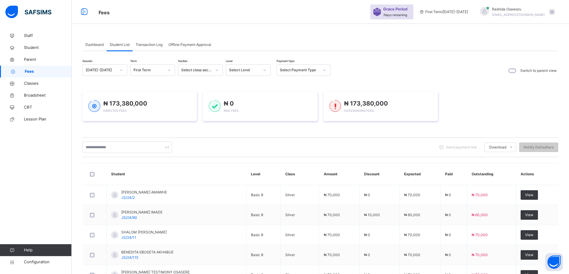
click at [263, 41] on div "Dashboard Student List Transaction Log Offline Payment Approval" at bounding box center [320, 45] width 476 height 12
click at [264, 67] on icon at bounding box center [265, 70] width 4 height 6
click at [236, 89] on div "Pre Kg" at bounding box center [248, 94] width 44 height 10
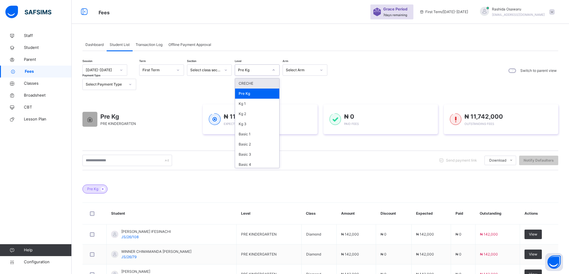
click at [273, 69] on icon at bounding box center [274, 70] width 4 height 6
click at [257, 83] on div "CRECHE" at bounding box center [257, 84] width 44 height 10
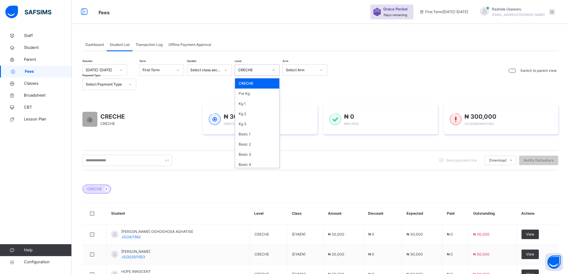
click at [273, 70] on icon at bounding box center [274, 70] width 4 height 6
click at [253, 103] on div "Kg 1" at bounding box center [257, 104] width 44 height 10
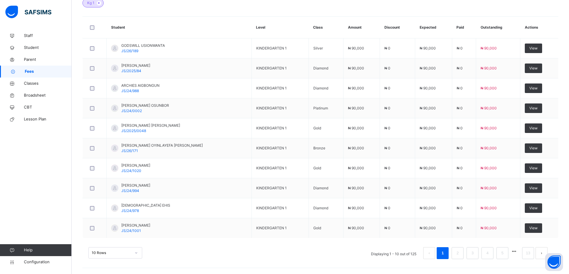
scroll to position [7, 0]
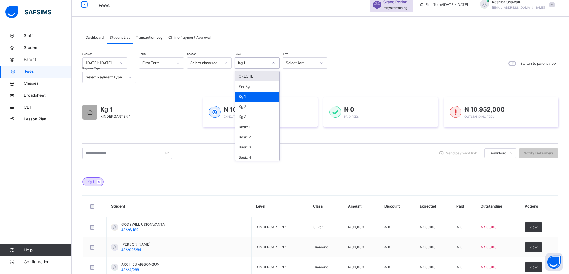
click at [273, 64] on icon at bounding box center [274, 63] width 4 height 6
click at [261, 105] on div "Kg 2" at bounding box center [257, 107] width 44 height 10
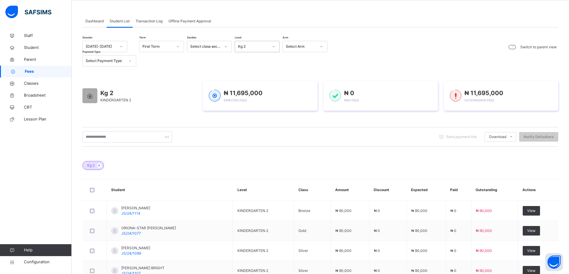
scroll to position [0, 0]
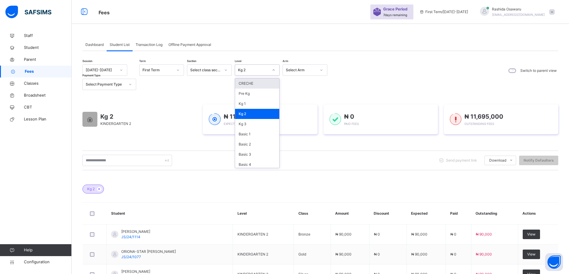
click at [272, 71] on icon at bounding box center [274, 70] width 4 height 6
click at [261, 127] on div "Kg 3" at bounding box center [257, 124] width 44 height 10
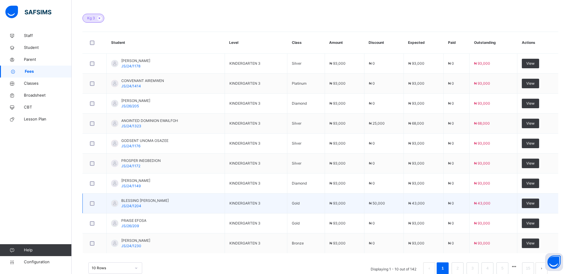
scroll to position [186, 0]
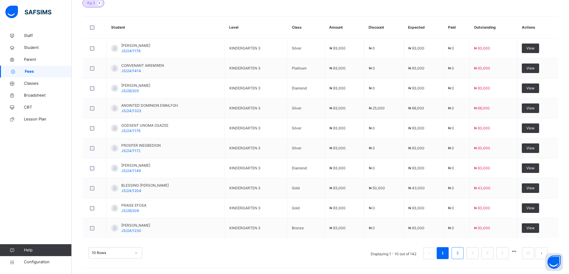
click at [460, 256] on link "2" at bounding box center [457, 254] width 6 height 8
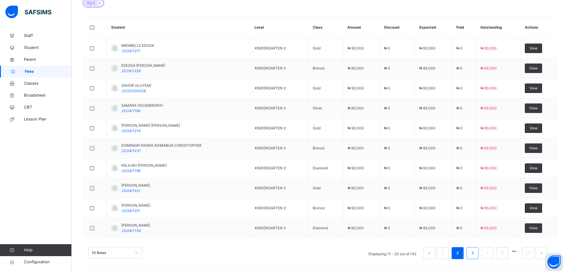
click at [475, 255] on link "3" at bounding box center [472, 254] width 6 height 8
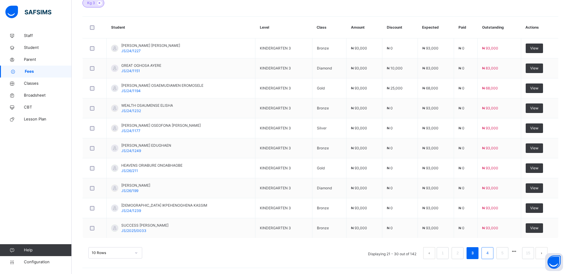
click at [493, 256] on li "4" at bounding box center [487, 254] width 12 height 12
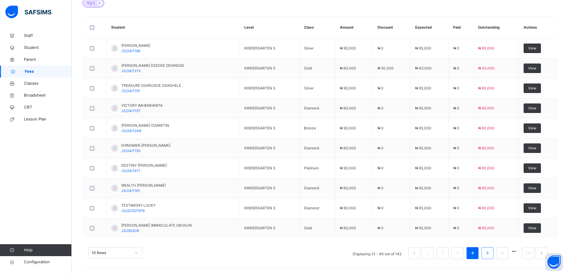
click at [490, 254] on link "5" at bounding box center [487, 254] width 6 height 8
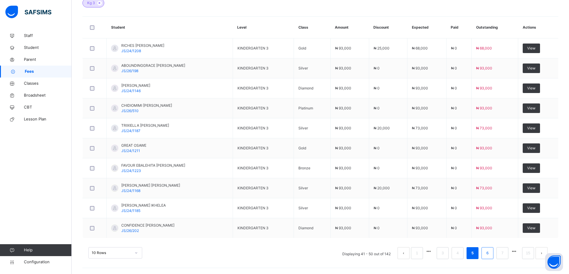
click at [490, 254] on link "6" at bounding box center [487, 254] width 6 height 8
click at [490, 256] on link "7" at bounding box center [487, 254] width 6 height 8
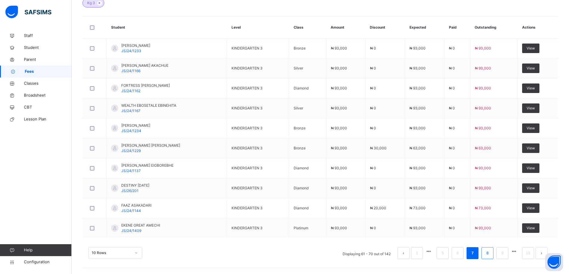
click at [490, 256] on link "8" at bounding box center [487, 254] width 6 height 8
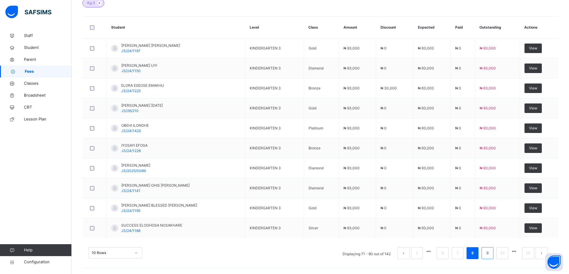
click at [490, 256] on link "9" at bounding box center [487, 254] width 6 height 8
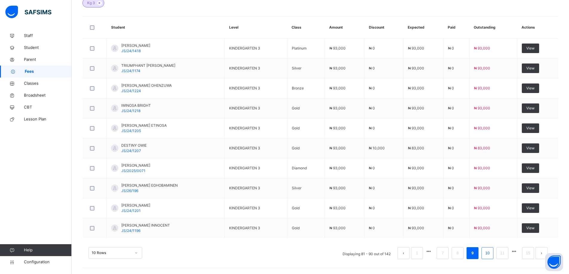
click at [491, 256] on link "10" at bounding box center [487, 254] width 8 height 8
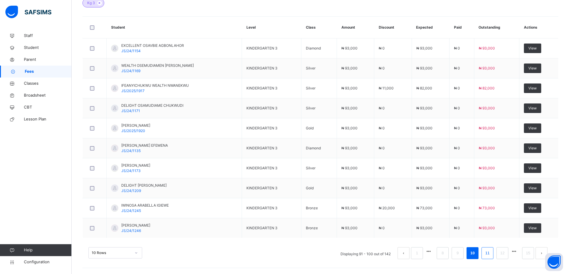
click at [489, 253] on link "11" at bounding box center [487, 254] width 8 height 8
click at [491, 256] on link "12" at bounding box center [487, 254] width 8 height 8
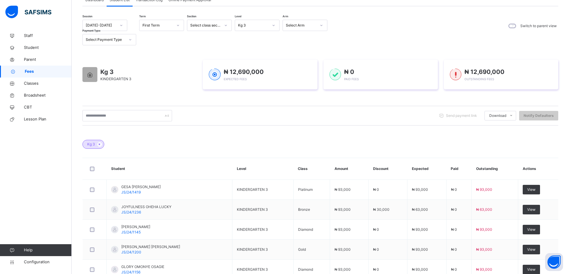
scroll to position [186, 0]
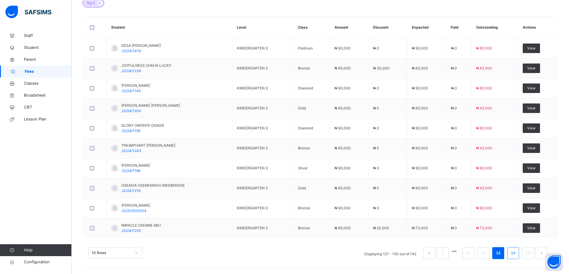
click at [516, 254] on link "14" at bounding box center [513, 254] width 8 height 8
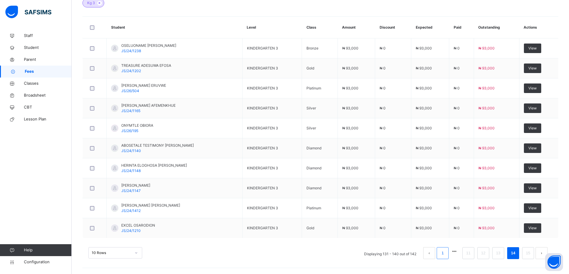
click at [445, 256] on link "1" at bounding box center [443, 254] width 6 height 8
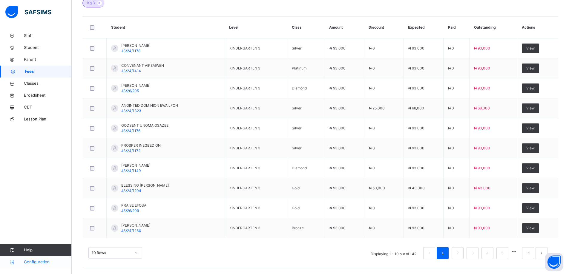
click at [41, 265] on span "Configuration" at bounding box center [47, 262] width 47 height 6
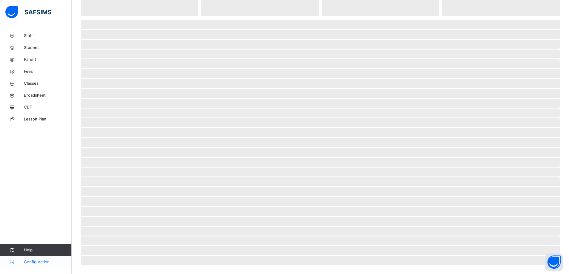
scroll to position [59, 0]
click at [31, 262] on span "Configuration" at bounding box center [47, 262] width 47 height 6
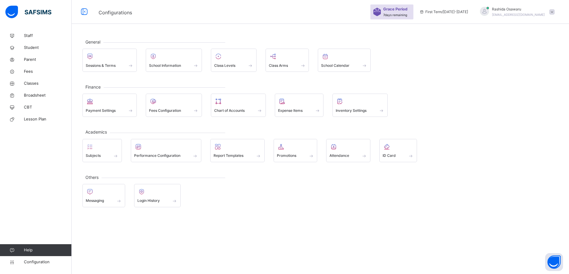
scroll to position [0, 0]
click at [155, 112] on span "Fees Configuration" at bounding box center [165, 110] width 32 height 5
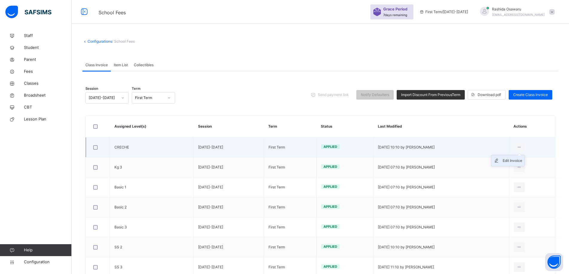
click at [517, 161] on div "Edit Invoice" at bounding box center [512, 161] width 19 height 6
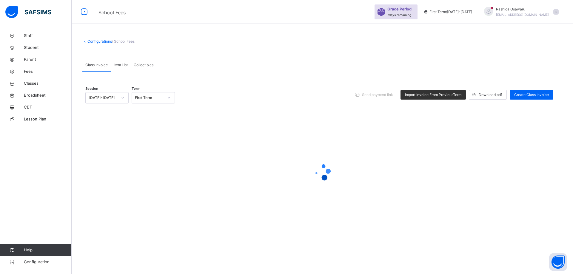
click at [125, 64] on span "Item List" at bounding box center [121, 64] width 14 height 5
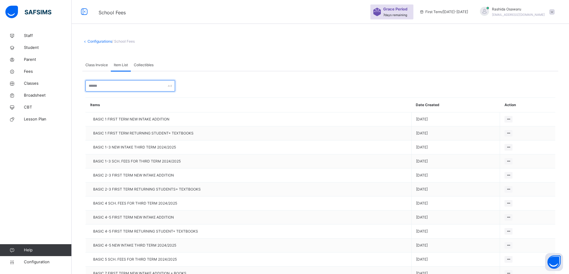
click at [122, 85] on input "text" at bounding box center [130, 85] width 90 height 11
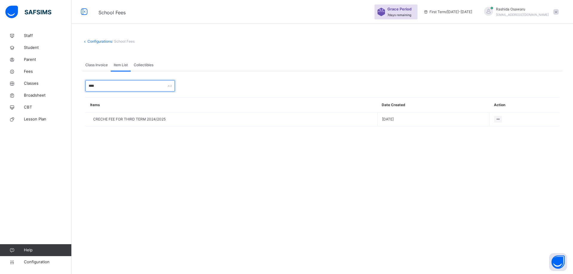
type input "****"
click at [93, 66] on span "Class Invoice" at bounding box center [96, 64] width 22 height 5
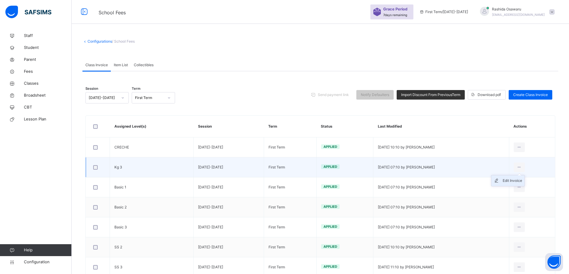
click at [521, 181] on div "Edit Invoice" at bounding box center [512, 181] width 19 height 6
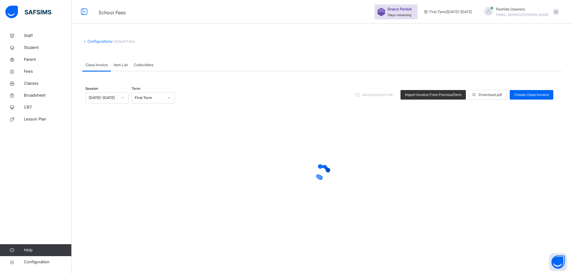
click at [121, 65] on span "Item List" at bounding box center [121, 64] width 14 height 5
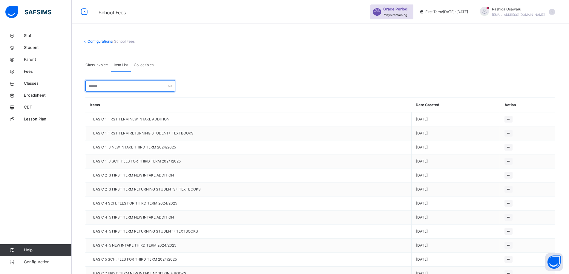
click at [127, 88] on input "text" at bounding box center [130, 85] width 90 height 11
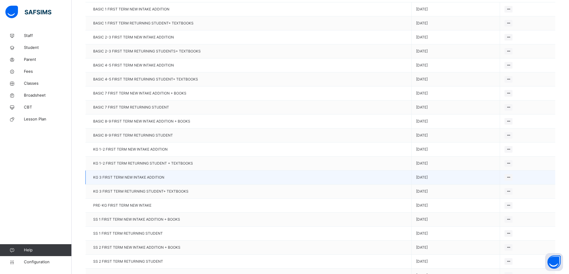
scroll to position [1, 0]
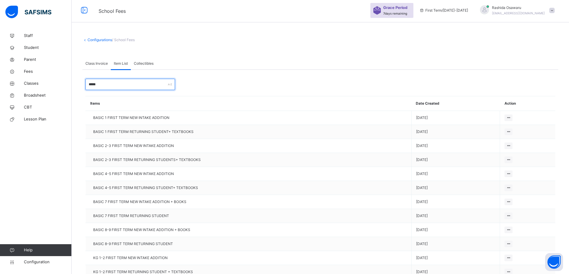
click at [120, 82] on input "*****" at bounding box center [130, 84] width 90 height 11
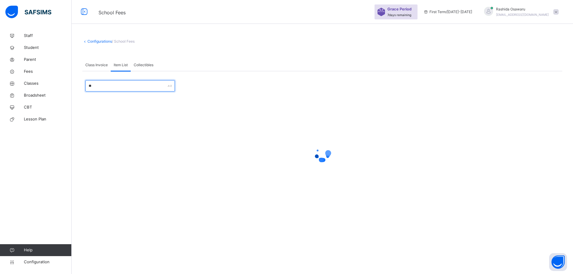
type input "*"
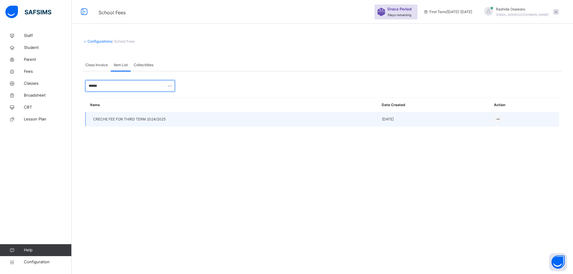
type input "******"
click at [497, 121] on icon at bounding box center [498, 119] width 5 height 4
click at [499, 119] on icon at bounding box center [498, 119] width 5 height 4
click at [500, 119] on icon at bounding box center [498, 119] width 5 height 4
click at [500, 118] on icon at bounding box center [498, 119] width 5 height 4
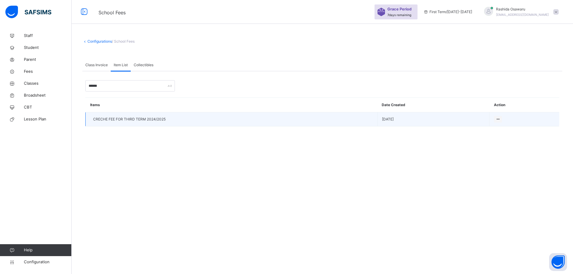
click at [121, 117] on span "CRECHE FEE FOR THIRD TERM 2024/2025" at bounding box center [129, 119] width 73 height 5
click at [499, 118] on icon at bounding box center [498, 119] width 5 height 4
click at [132, 117] on span "CRECHE FEE FOR THIRD TERM 2024/2025" at bounding box center [129, 119] width 73 height 5
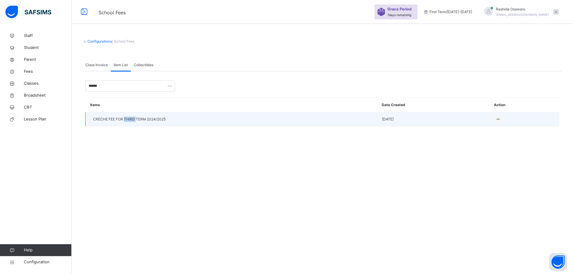
click at [132, 117] on span "CRECHE FEE FOR THIRD TERM 2024/2025" at bounding box center [129, 119] width 73 height 5
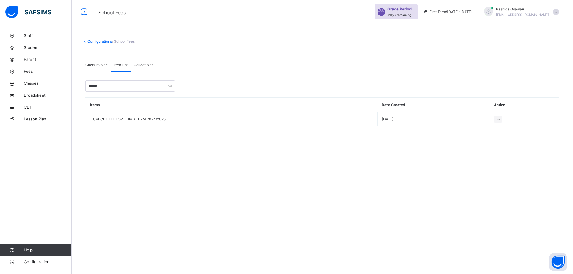
drag, startPoint x: 182, startPoint y: 164, endPoint x: 148, endPoint y: 160, distance: 33.9
click at [182, 164] on div "Configurations / School Fees Class Invoice Item List Collectibles Item List Mor…" at bounding box center [323, 137] width 502 height 274
click at [502, 106] on th "Action" at bounding box center [525, 105] width 70 height 15
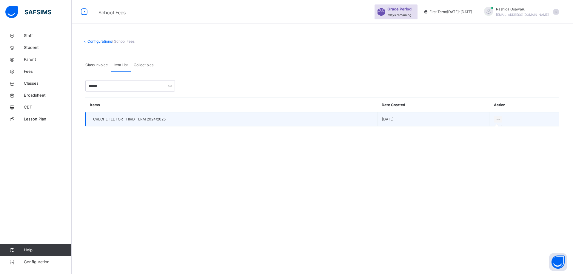
click at [498, 120] on icon at bounding box center [498, 119] width 5 height 4
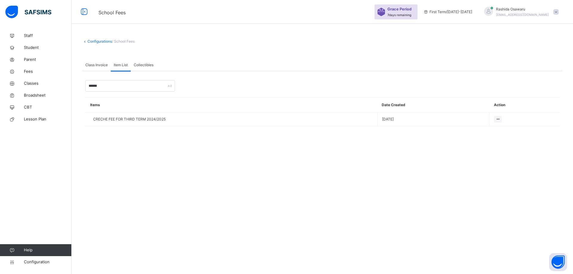
drag, startPoint x: 497, startPoint y: 119, endPoint x: 110, endPoint y: 80, distance: 389.5
click at [391, 141] on div "Configurations / School Fees Class Invoice Item List Collectibles Item List Mor…" at bounding box center [323, 87] width 502 height 115
click at [500, 119] on icon at bounding box center [498, 119] width 5 height 4
click at [88, 65] on span "Class Invoice" at bounding box center [96, 64] width 22 height 5
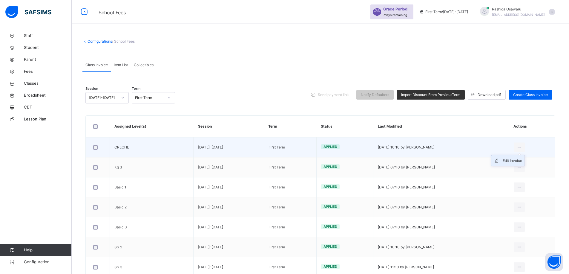
click at [518, 161] on div "Edit Invoice" at bounding box center [512, 161] width 19 height 6
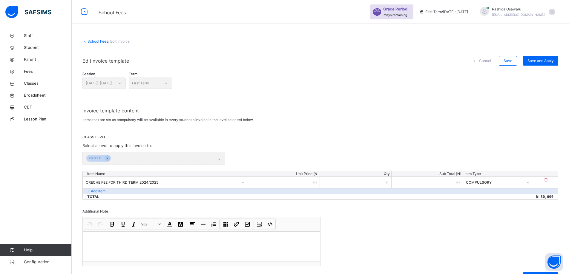
click at [244, 181] on icon at bounding box center [243, 183] width 4 height 6
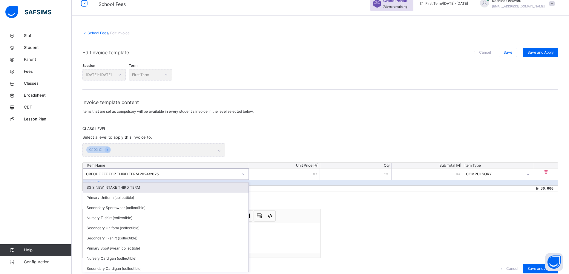
scroll to position [9, 0]
click at [294, 125] on div "Invoice template content Items that are set as compulsory will be available in …" at bounding box center [320, 145] width 476 height 93
click at [436, 225] on div "Session 2025-2026 Term First Term Invoice template content Items that are set a…" at bounding box center [320, 171] width 476 height 216
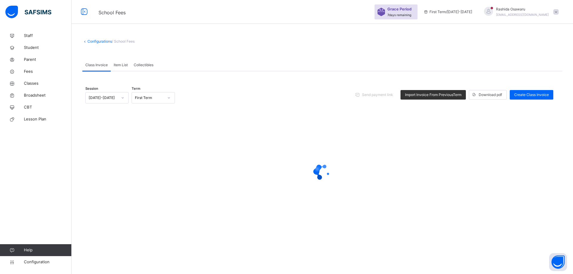
click at [118, 66] on span "Item List" at bounding box center [121, 64] width 14 height 5
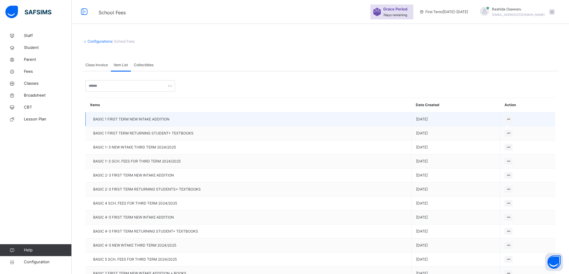
click at [511, 121] on icon at bounding box center [508, 119] width 5 height 4
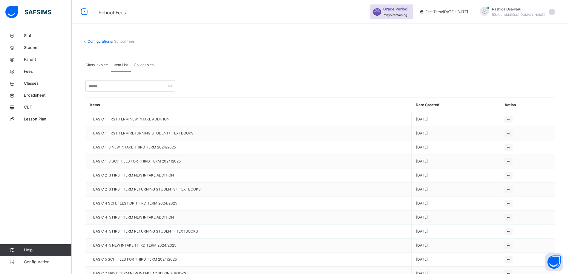
click at [504, 83] on div at bounding box center [365, 85] width 374 height 11
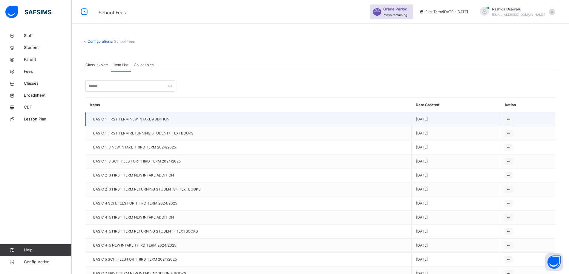
click at [511, 119] on icon at bounding box center [508, 119] width 5 height 4
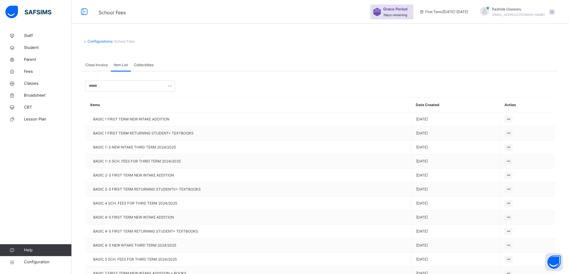
click at [458, 90] on div at bounding box center [365, 85] width 374 height 11
click at [511, 134] on icon at bounding box center [508, 133] width 5 height 4
click at [511, 133] on icon at bounding box center [508, 133] width 5 height 4
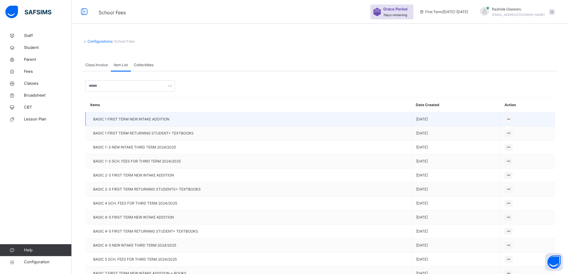
click at [511, 120] on icon at bounding box center [508, 119] width 5 height 4
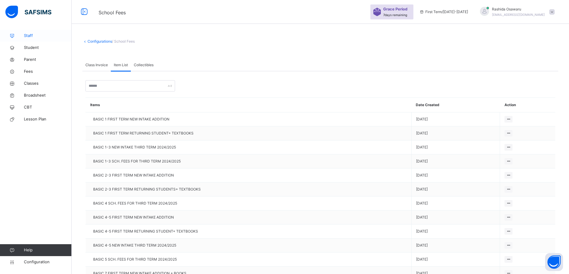
click at [30, 36] on span "Staff" at bounding box center [48, 36] width 48 height 6
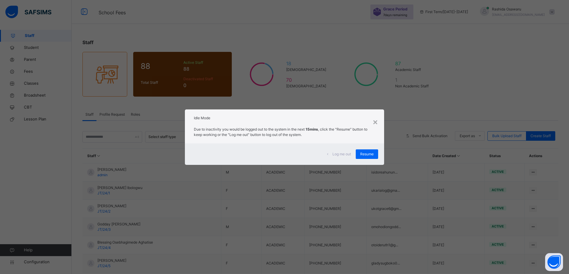
drag, startPoint x: 32, startPoint y: 36, endPoint x: 57, endPoint y: 26, distance: 26.7
click at [35, 35] on div "× Idle Mode Due to inactivity you would be logged out to the system in the next…" at bounding box center [284, 137] width 569 height 274
click at [367, 154] on span "Resume" at bounding box center [366, 154] width 13 height 5
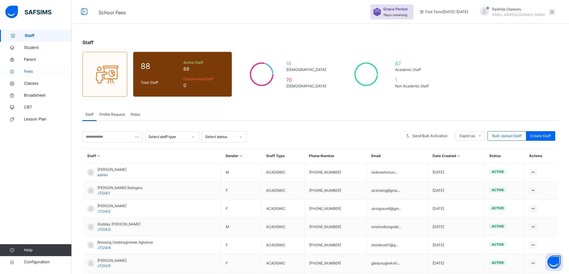
click at [31, 72] on span "Fees" at bounding box center [48, 72] width 48 height 6
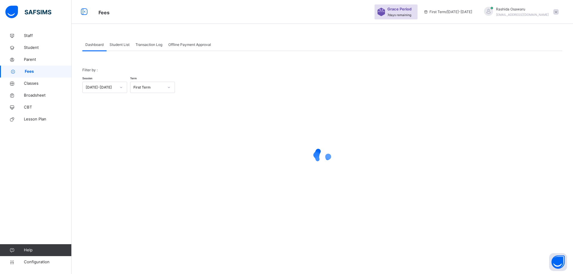
click at [119, 45] on span "Student List" at bounding box center [120, 44] width 20 height 5
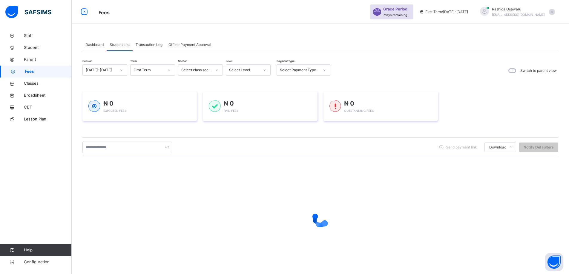
click at [263, 71] on icon at bounding box center [265, 70] width 4 height 6
click at [237, 126] on div "Kg 3" at bounding box center [248, 124] width 44 height 10
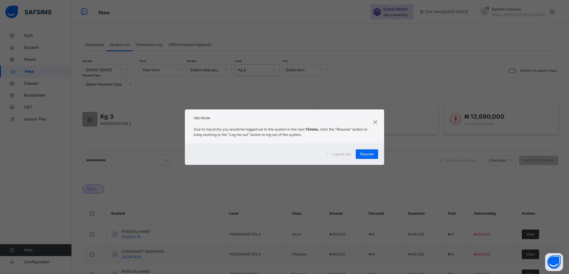
click at [371, 155] on div "Resume" at bounding box center [367, 155] width 22 height 10
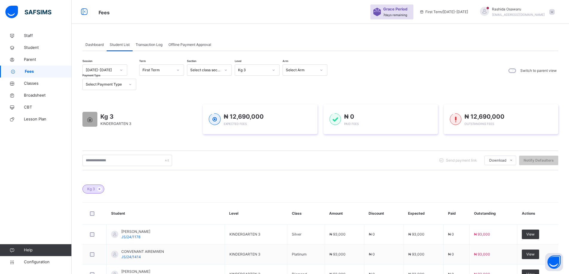
click at [286, 69] on div "Select Arm" at bounding box center [301, 69] width 30 height 5
click at [275, 73] on icon at bounding box center [274, 70] width 4 height 6
click at [254, 135] on div "Basic 1" at bounding box center [257, 134] width 44 height 10
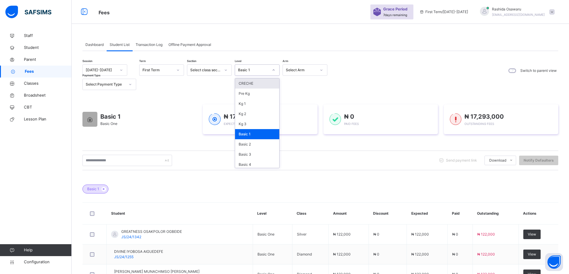
click at [273, 67] on div at bounding box center [273, 70] width 10 height 10
click at [250, 146] on div "Basic 2" at bounding box center [257, 144] width 44 height 10
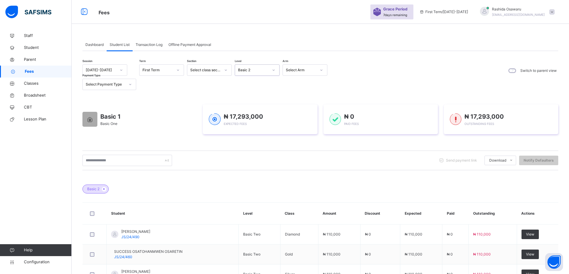
click at [275, 70] on icon at bounding box center [274, 70] width 4 height 6
click at [251, 156] on div "Basic 3" at bounding box center [257, 155] width 44 height 10
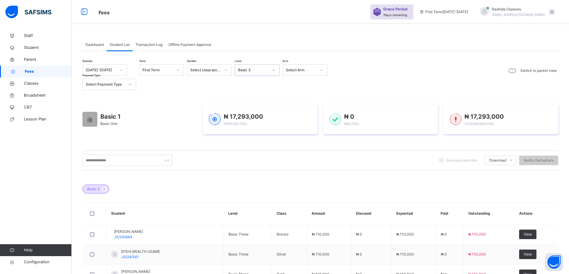
click at [272, 70] on icon at bounding box center [274, 70] width 4 height 6
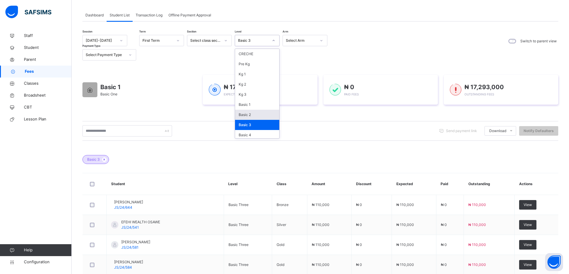
scroll to position [30, 0]
click at [248, 132] on div "Basic 4" at bounding box center [257, 135] width 44 height 10
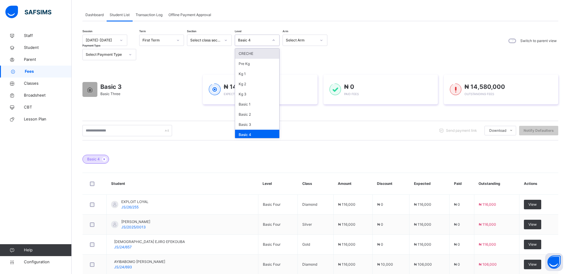
click at [271, 41] on div at bounding box center [273, 41] width 10 height 10
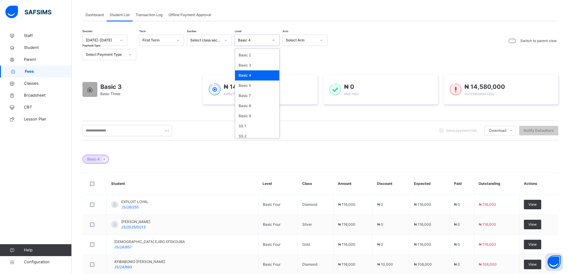
scroll to position [60, 0]
click at [256, 83] on div "Basic 5" at bounding box center [257, 85] width 44 height 10
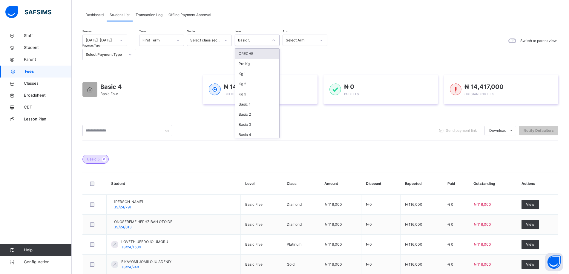
click at [273, 40] on icon at bounding box center [274, 40] width 2 height 1
click at [256, 97] on div "Basic 7" at bounding box center [257, 95] width 44 height 10
click at [269, 40] on div at bounding box center [273, 41] width 10 height 10
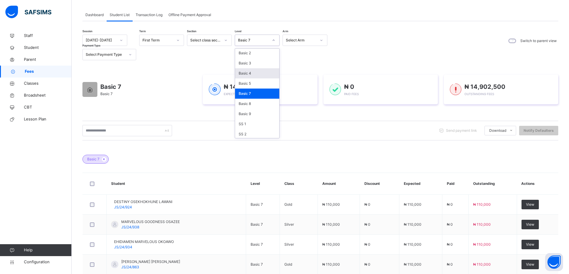
scroll to position [73, 0]
click at [257, 95] on div "Basic 8" at bounding box center [257, 92] width 44 height 10
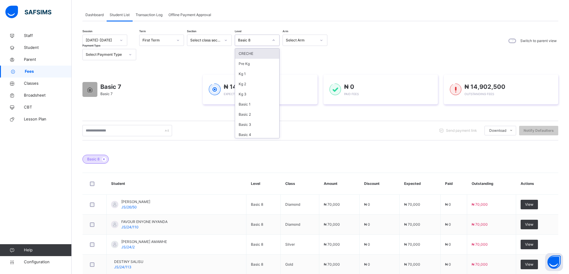
click at [272, 39] on icon at bounding box center [274, 40] width 4 height 6
click at [248, 113] on div "SS 1" at bounding box center [257, 113] width 44 height 10
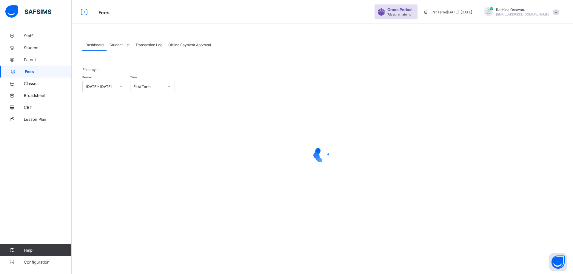
click at [368, 139] on div at bounding box center [322, 154] width 480 height 113
click at [125, 46] on span "Student List" at bounding box center [120, 45] width 20 height 4
click at [121, 47] on span "Student List" at bounding box center [120, 45] width 20 height 4
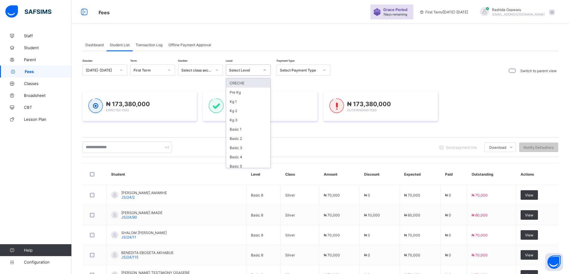
click at [268, 70] on div at bounding box center [264, 70] width 10 height 10
click at [247, 156] on div "SS 2" at bounding box center [248, 154] width 44 height 9
click at [237, 130] on div "₦ 173,380,000 Expected Fees ₦ 0 Paid Fees ₦ 173,380,000 Outstanding Fees" at bounding box center [320, 106] width 476 height 48
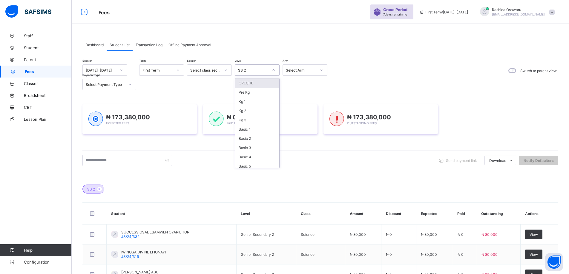
click at [272, 70] on icon at bounding box center [274, 70] width 4 height 6
click at [247, 145] on div "SS 1" at bounding box center [257, 144] width 44 height 9
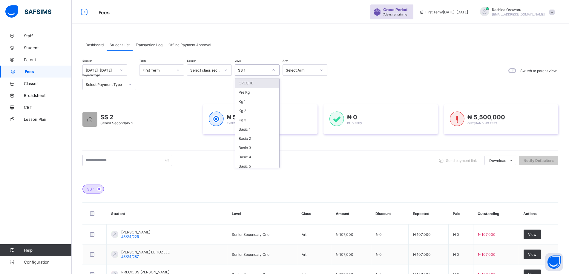
click at [272, 71] on icon at bounding box center [274, 70] width 4 height 6
click at [244, 166] on div "SS 3" at bounding box center [257, 163] width 44 height 9
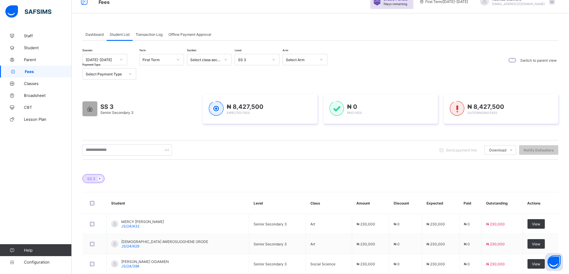
scroll to position [0, 0]
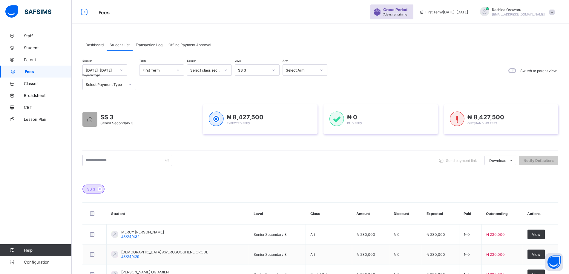
drag, startPoint x: 188, startPoint y: 92, endPoint x: 344, endPoint y: 79, distance: 156.7
click at [344, 79] on div "Session [DATE]-[DATE] Term First Term Section Select class section Level SS 3 A…" at bounding box center [320, 77] width 476 height 26
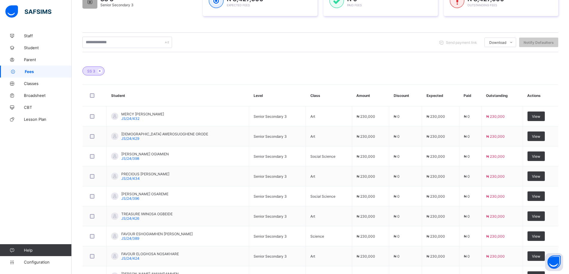
scroll to position [119, 0]
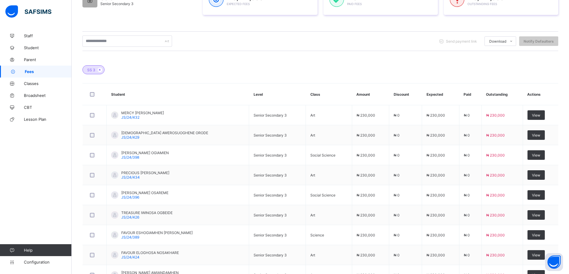
drag, startPoint x: 197, startPoint y: 185, endPoint x: 341, endPoint y: 60, distance: 190.3
click at [341, 60] on div "SS 3" at bounding box center [320, 66] width 476 height 21
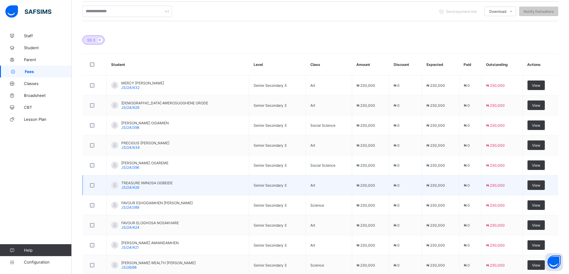
scroll to position [186, 0]
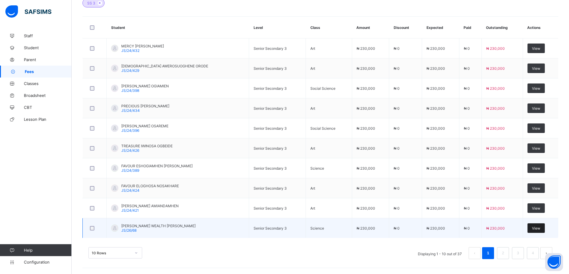
click at [542, 229] on div "View" at bounding box center [535, 229] width 17 height 10
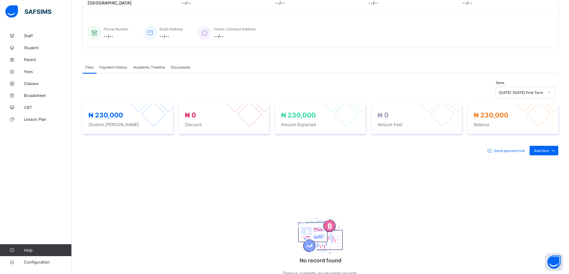
scroll to position [170, 0]
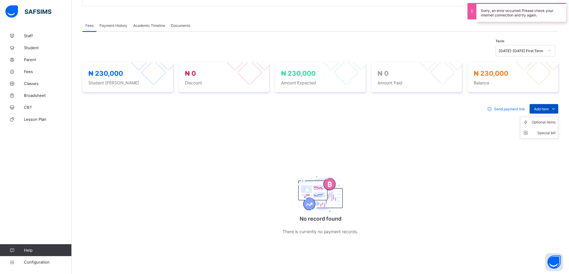
click at [548, 109] on span "Add item" at bounding box center [541, 109] width 15 height 4
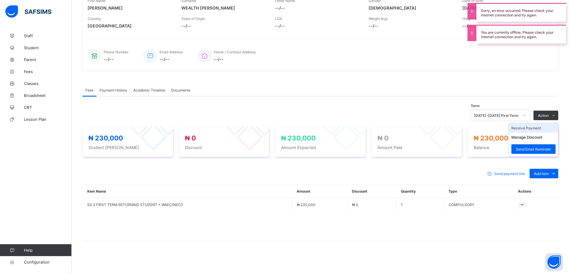
scroll to position [105, 0]
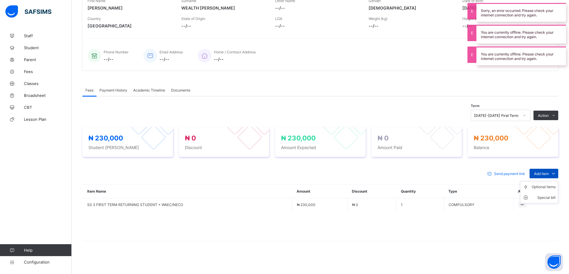
click at [547, 169] on div "Add item" at bounding box center [543, 174] width 29 height 10
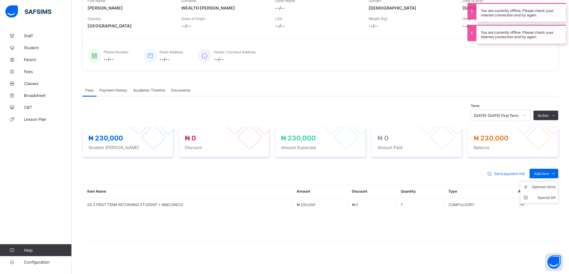
click at [544, 185] on ul "Optional items Special bill" at bounding box center [539, 193] width 38 height 22
click at [545, 187] on div "Optional items" at bounding box center [543, 187] width 24 height 6
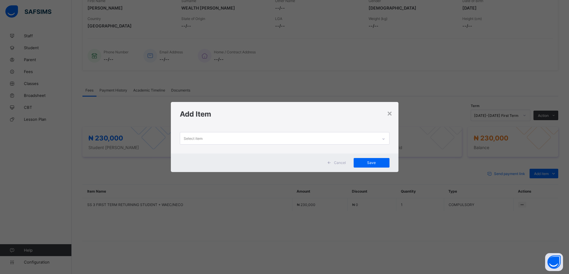
drag, startPoint x: 235, startPoint y: 118, endPoint x: 229, endPoint y: 123, distance: 7.6
click at [232, 121] on div "Add Item" at bounding box center [285, 114] width 228 height 24
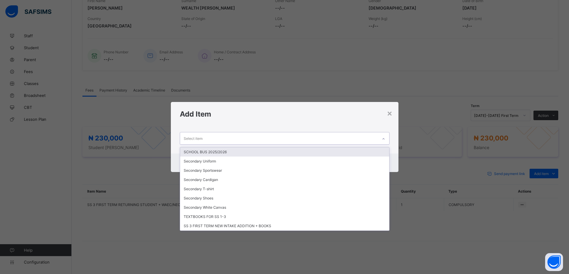
click at [220, 138] on div "Select item" at bounding box center [279, 139] width 198 height 12
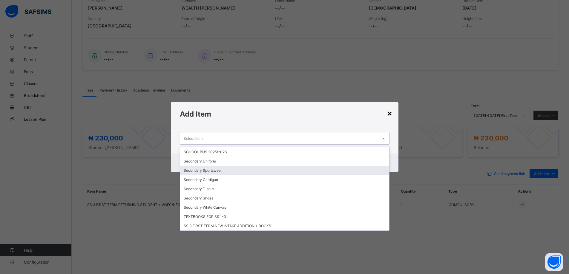
click at [390, 115] on div "×" at bounding box center [390, 113] width 6 height 10
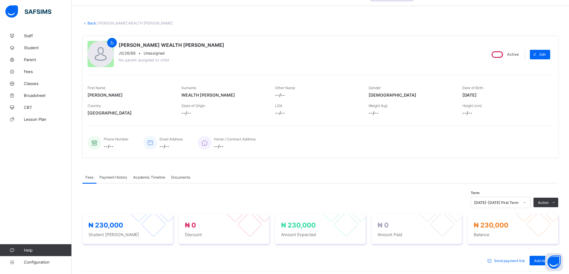
scroll to position [0, 0]
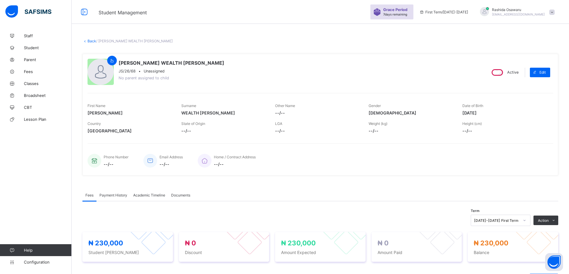
click at [91, 41] on link "Back" at bounding box center [91, 41] width 9 height 4
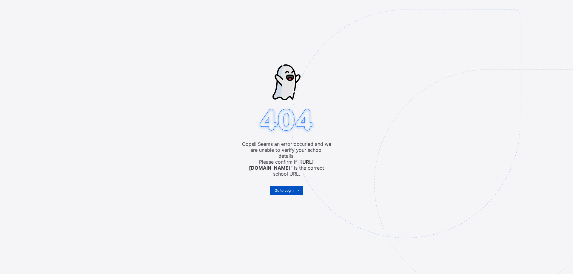
click at [277, 188] on span "Go to Login" at bounding box center [284, 190] width 19 height 4
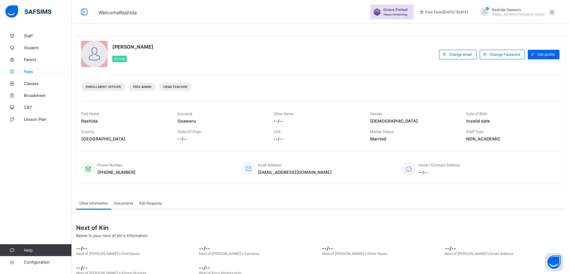
click at [32, 72] on span "Fees" at bounding box center [48, 71] width 48 height 5
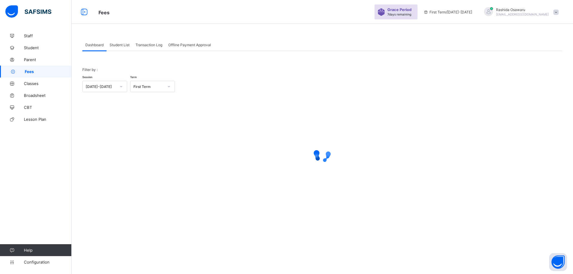
click at [122, 46] on span "Student List" at bounding box center [120, 45] width 20 height 4
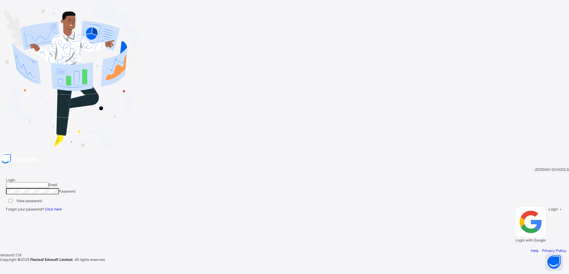
type input "**********"
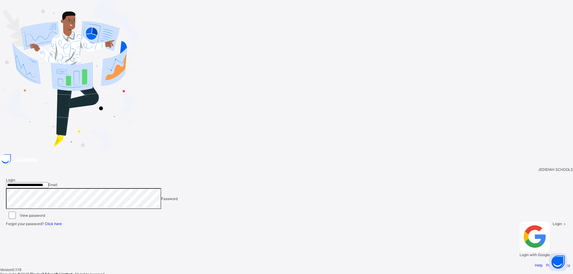
click at [553, 222] on div "Login" at bounding box center [560, 240] width 14 height 36
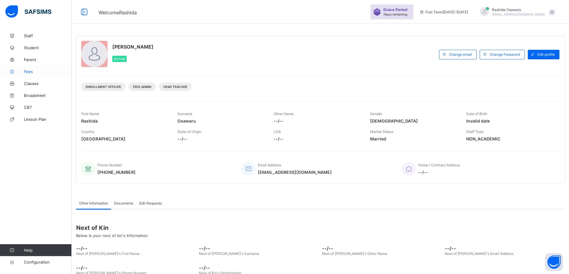
click at [30, 72] on span "Fees" at bounding box center [48, 71] width 48 height 5
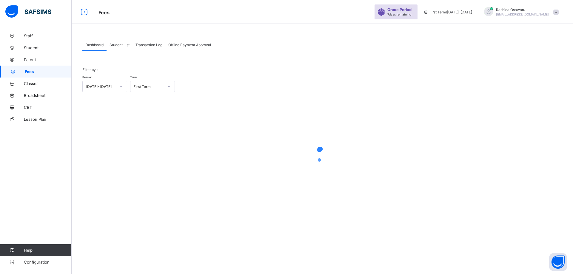
click at [116, 46] on span "Student List" at bounding box center [120, 45] width 20 height 4
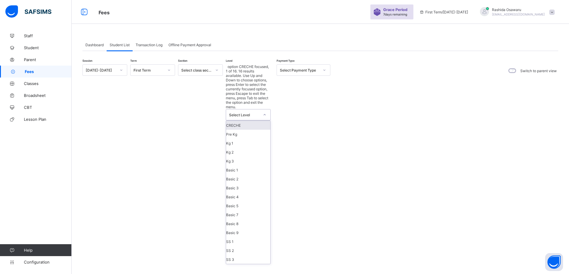
click at [263, 112] on icon at bounding box center [265, 115] width 4 height 6
click at [240, 166] on div "Basic 1" at bounding box center [248, 170] width 44 height 9
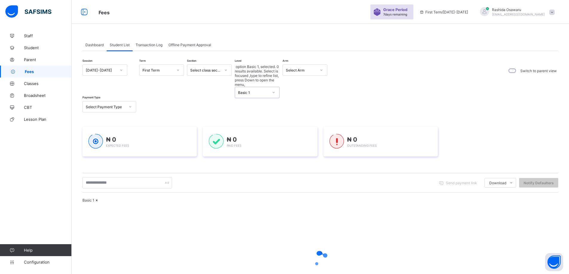
click at [90, 128] on div "₦ 0 Expected Fees" at bounding box center [139, 142] width 114 height 30
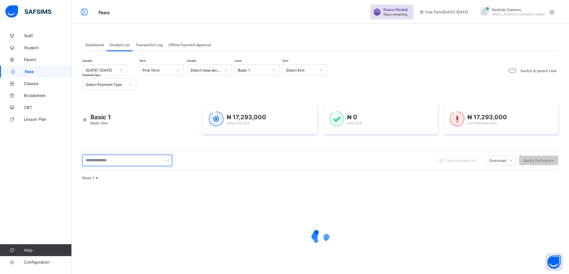
click at [101, 155] on input "text" at bounding box center [127, 160] width 90 height 11
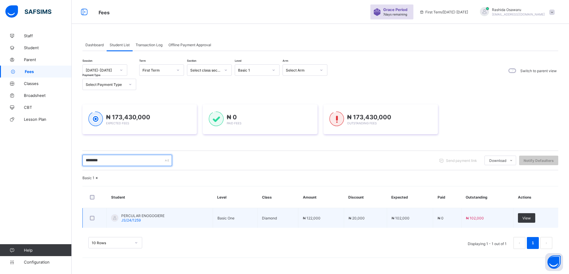
scroll to position [6, 0]
type input "********"
click at [531, 221] on span "View" at bounding box center [526, 218] width 8 height 4
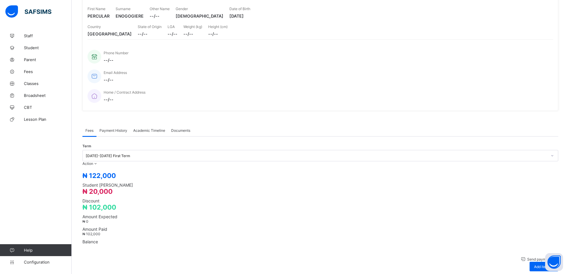
scroll to position [96, 0]
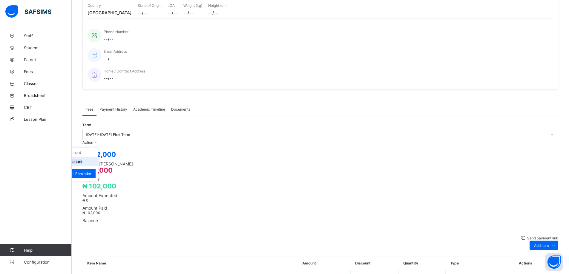
click at [98, 157] on li "Manage Discount" at bounding box center [73, 161] width 49 height 9
click at [82, 160] on button "Manage Discount" at bounding box center [66, 162] width 31 height 4
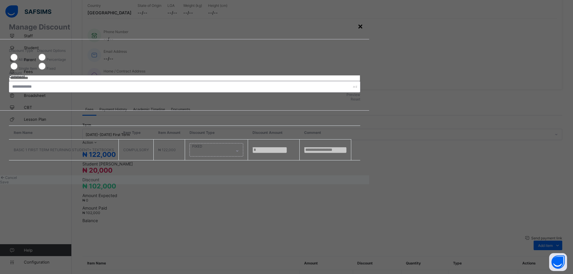
click at [363, 30] on div "×" at bounding box center [361, 26] width 6 height 10
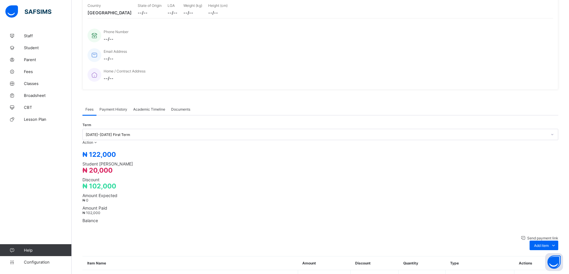
click at [113, 167] on span "₦ 20,000" at bounding box center [97, 171] width 30 height 8
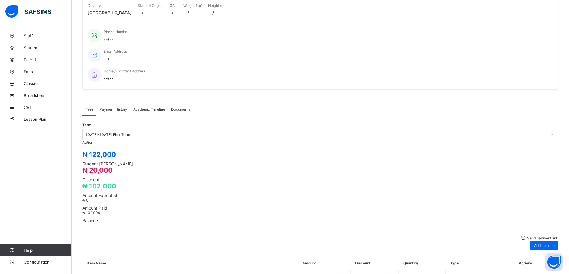
click at [113, 167] on span "₦ 20,000" at bounding box center [97, 171] width 30 height 8
click at [82, 160] on button "Manage Discount" at bounding box center [66, 162] width 31 height 4
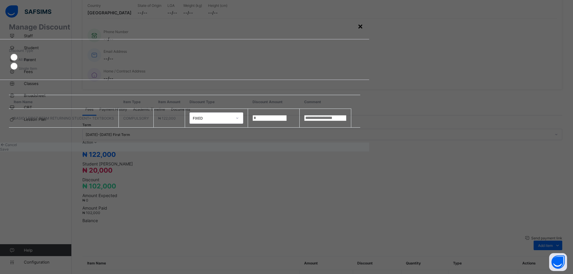
click at [363, 28] on div "×" at bounding box center [361, 26] width 6 height 10
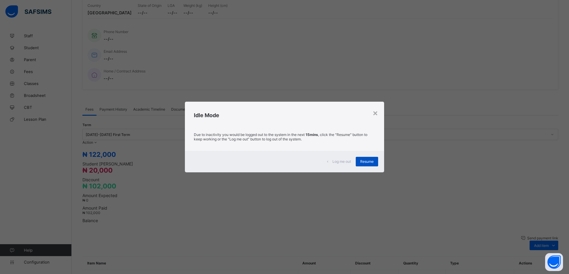
click at [369, 163] on span "Resume" at bounding box center [366, 161] width 13 height 4
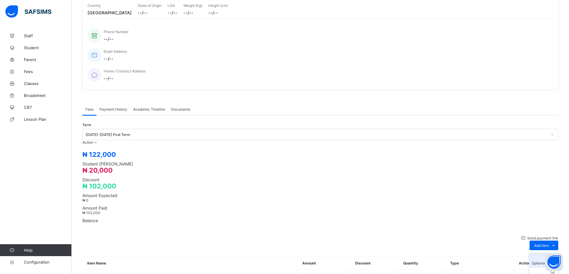
click at [552, 261] on div "Optional items" at bounding box center [543, 263] width 24 height 4
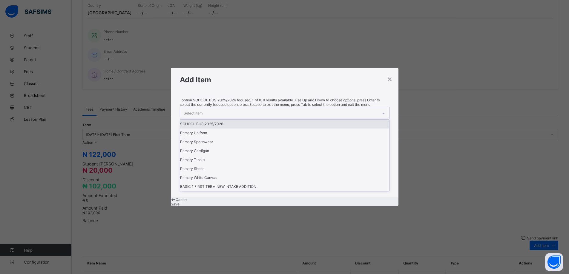
click at [311, 119] on div "Select item" at bounding box center [279, 113] width 198 height 12
click at [212, 129] on div "SCHOOL BUS 2025/2026" at bounding box center [284, 124] width 209 height 9
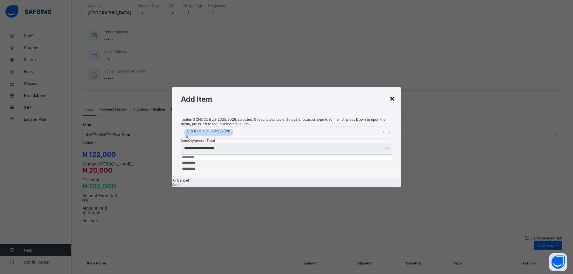
click at [391, 101] on div "×" at bounding box center [393, 98] width 6 height 10
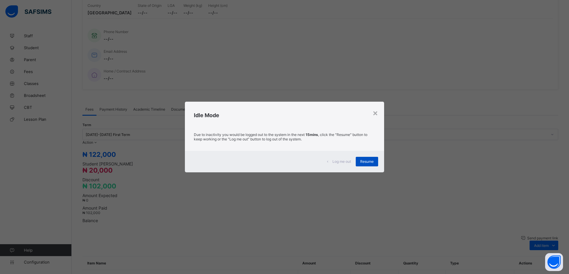
click at [365, 161] on span "Resume" at bounding box center [366, 161] width 13 height 4
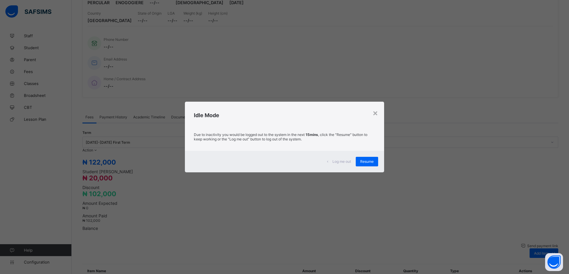
scroll to position [105, 0]
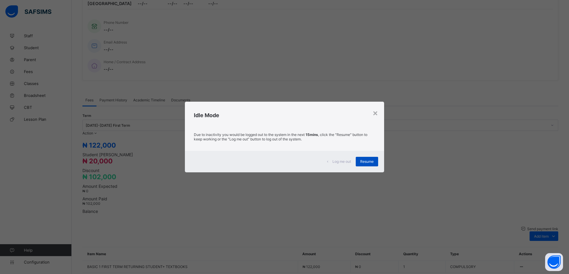
click at [362, 162] on span "Resume" at bounding box center [366, 161] width 13 height 4
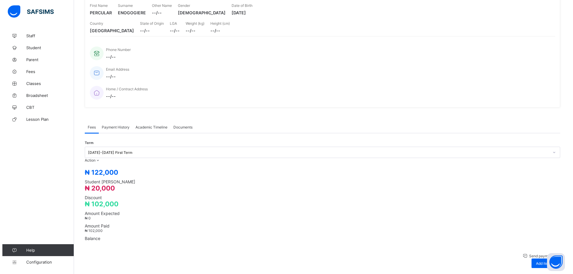
scroll to position [0, 0]
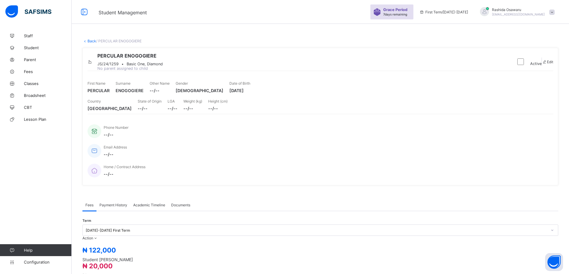
click at [91, 41] on link "Back" at bounding box center [91, 41] width 9 height 4
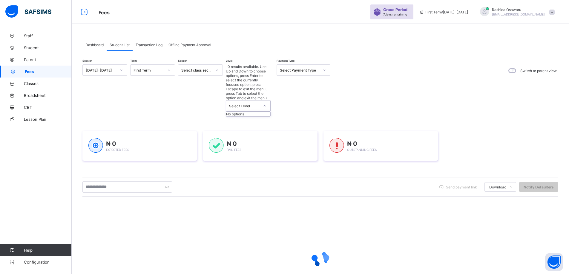
click at [260, 101] on div at bounding box center [264, 106] width 10 height 10
click at [262, 101] on div at bounding box center [264, 106] width 10 height 10
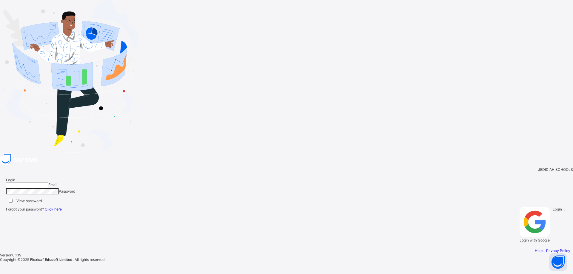
type input "**********"
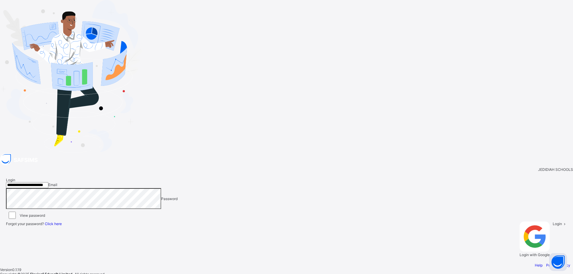
click at [0, 66] on div at bounding box center [286, 77] width 573 height 154
